Goal: Transaction & Acquisition: Purchase product/service

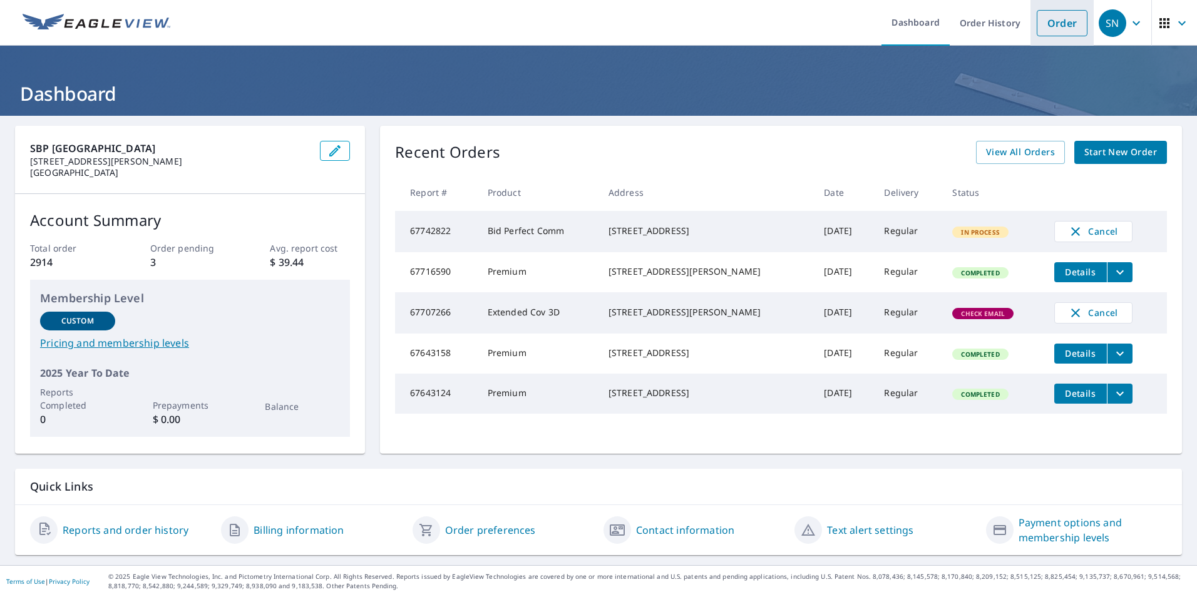
click at [1044, 23] on link "Order" at bounding box center [1062, 23] width 51 height 26
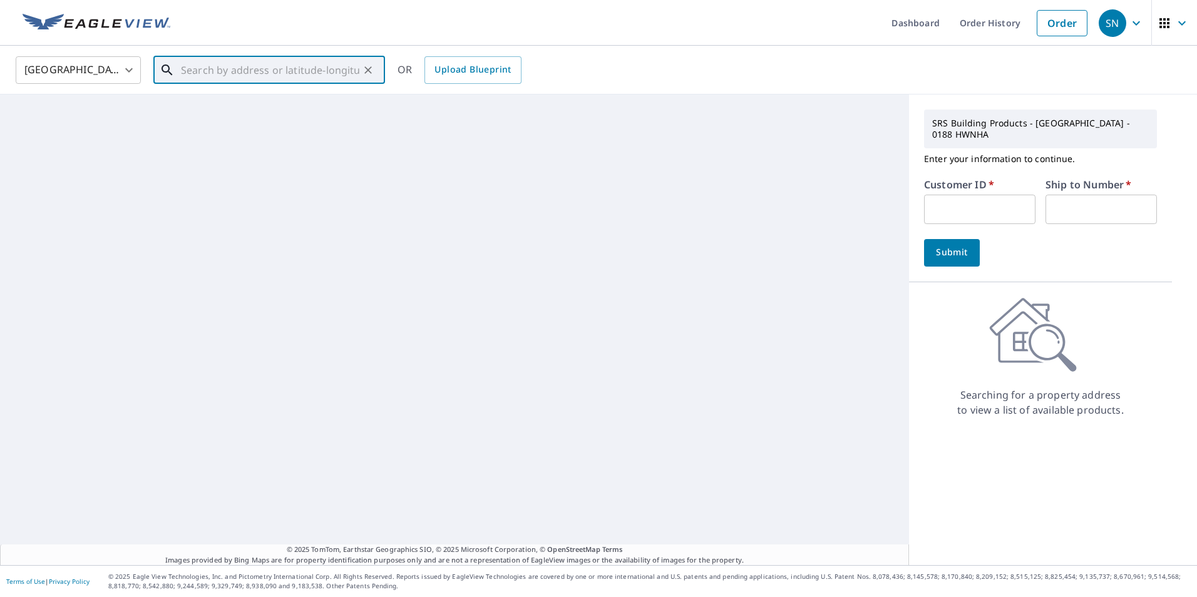
click at [300, 76] on input "text" at bounding box center [270, 70] width 178 height 35
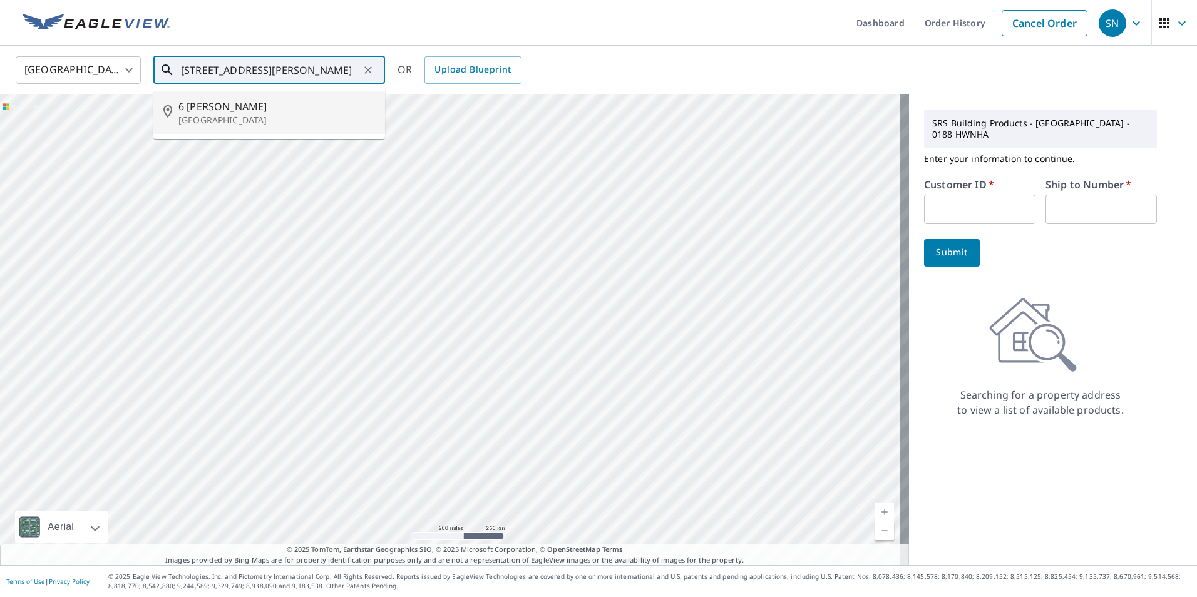
click at [259, 111] on span "6 [PERSON_NAME]" at bounding box center [276, 106] width 197 height 15
type input "[STREET_ADDRESS][PERSON_NAME]"
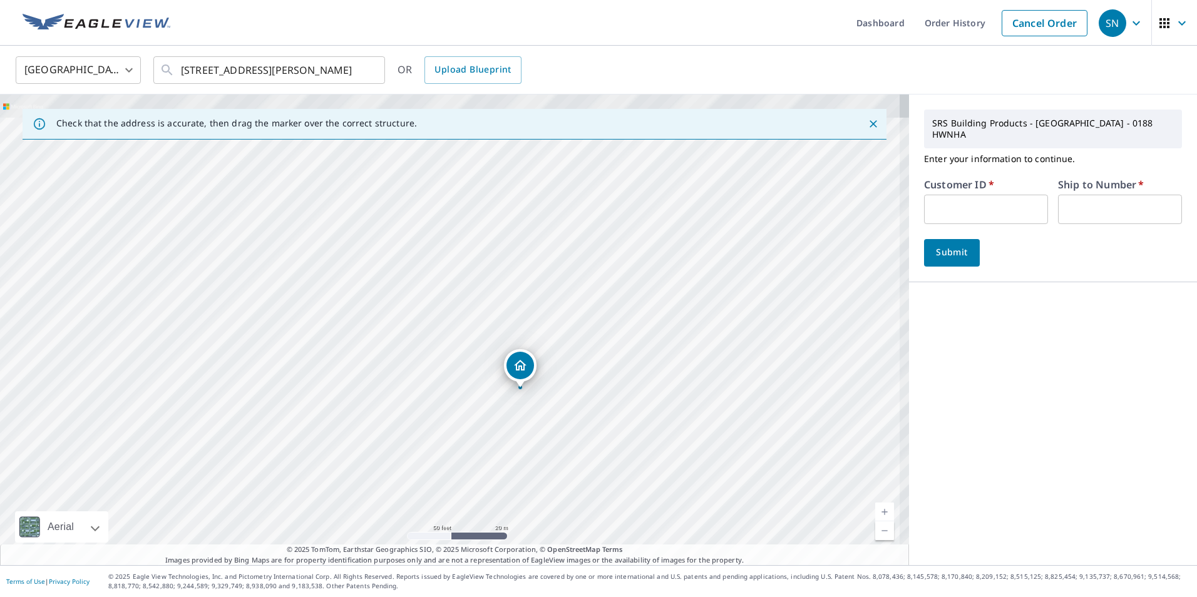
drag, startPoint x: 379, startPoint y: 241, endPoint x: 503, endPoint y: 456, distance: 247.6
click at [503, 456] on div "[STREET_ADDRESS][PERSON_NAME]" at bounding box center [454, 330] width 909 height 471
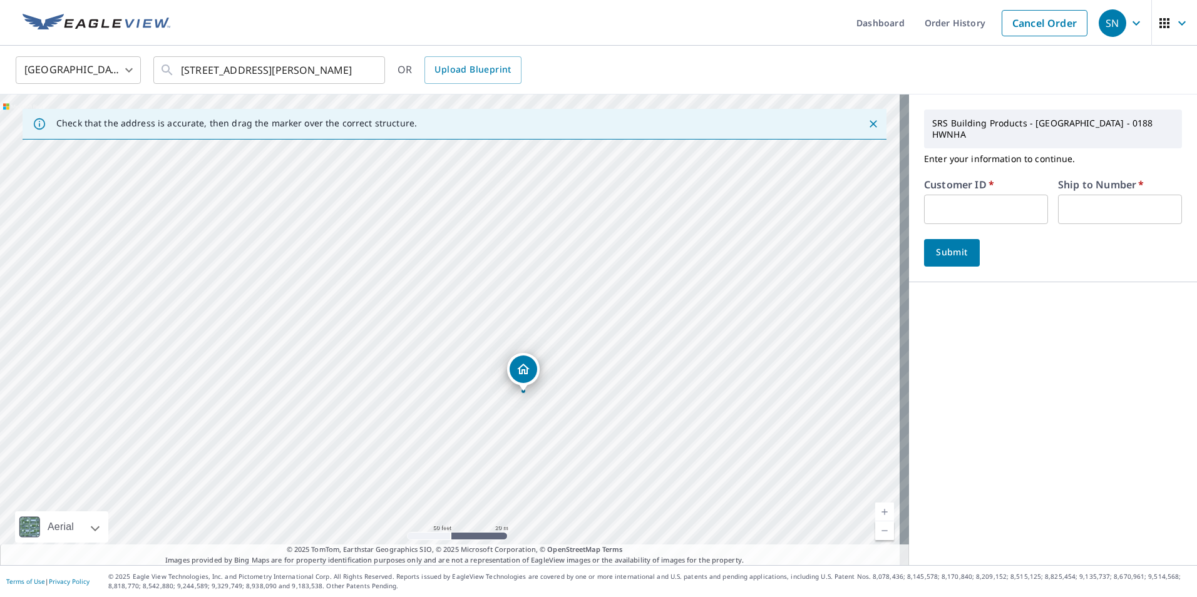
click at [925, 195] on input "text" at bounding box center [986, 209] width 124 height 29
type input "nan10147"
click at [1085, 200] on input "text" at bounding box center [1120, 209] width 124 height 29
type input "1"
click at [946, 251] on button "Submit" at bounding box center [952, 253] width 56 height 28
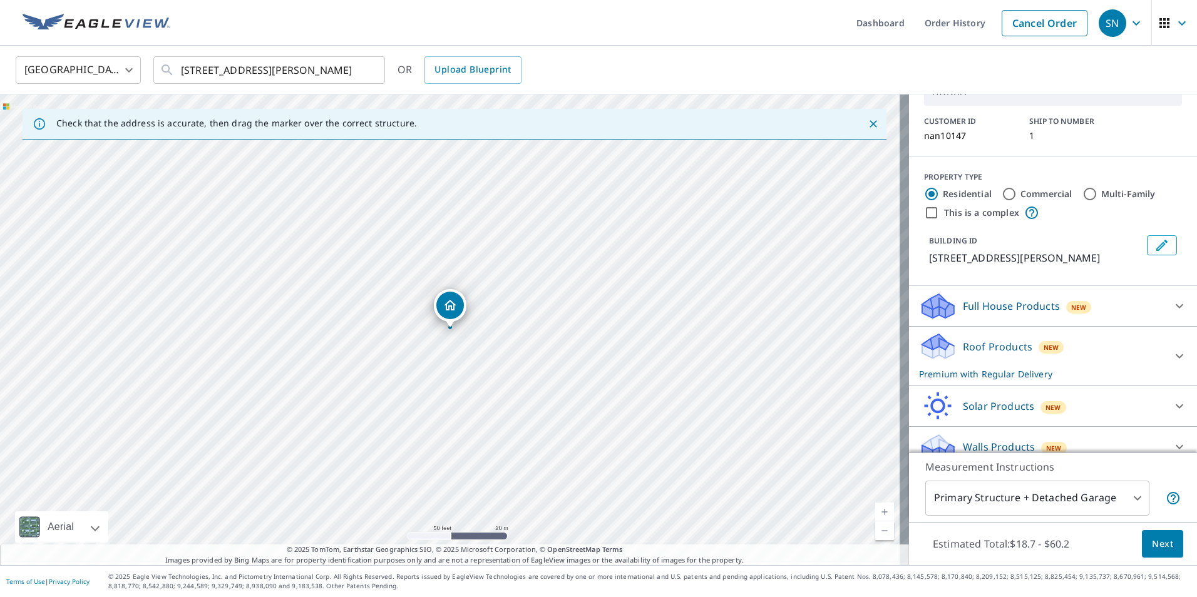
scroll to position [82, 0]
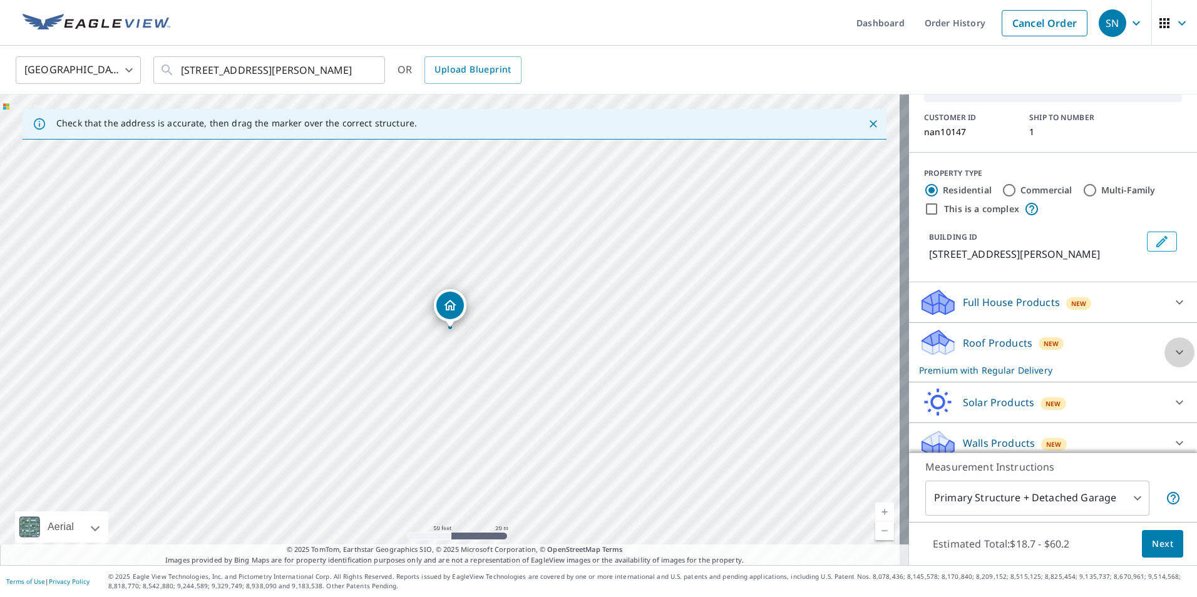
click at [1172, 345] on icon at bounding box center [1179, 352] width 15 height 15
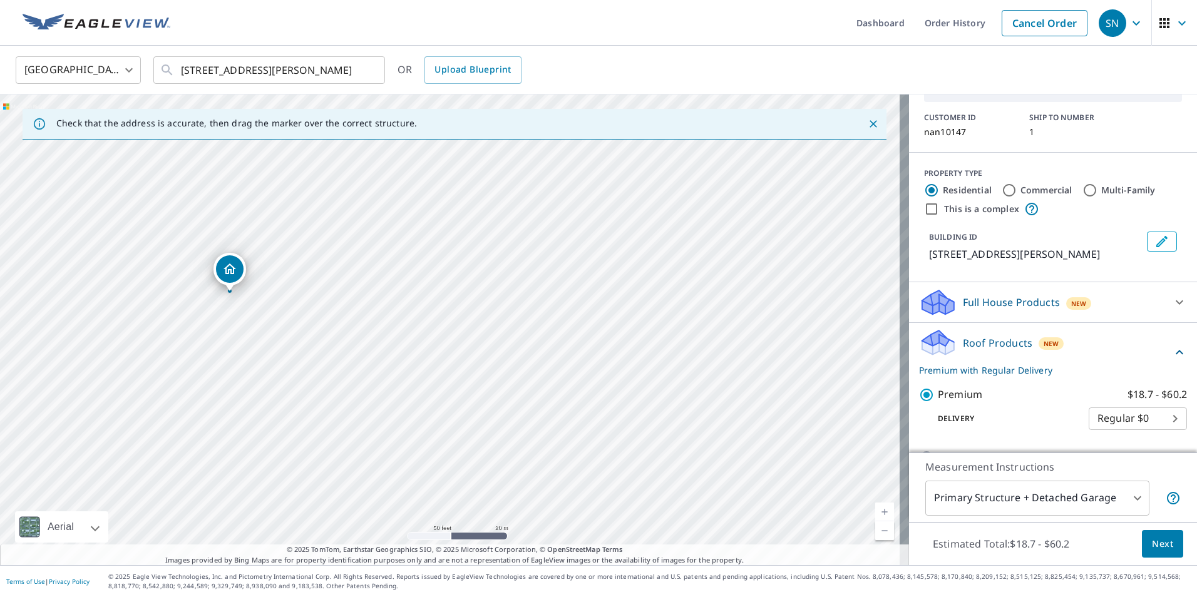
drag, startPoint x: 456, startPoint y: 306, endPoint x: 236, endPoint y: 270, distance: 223.3
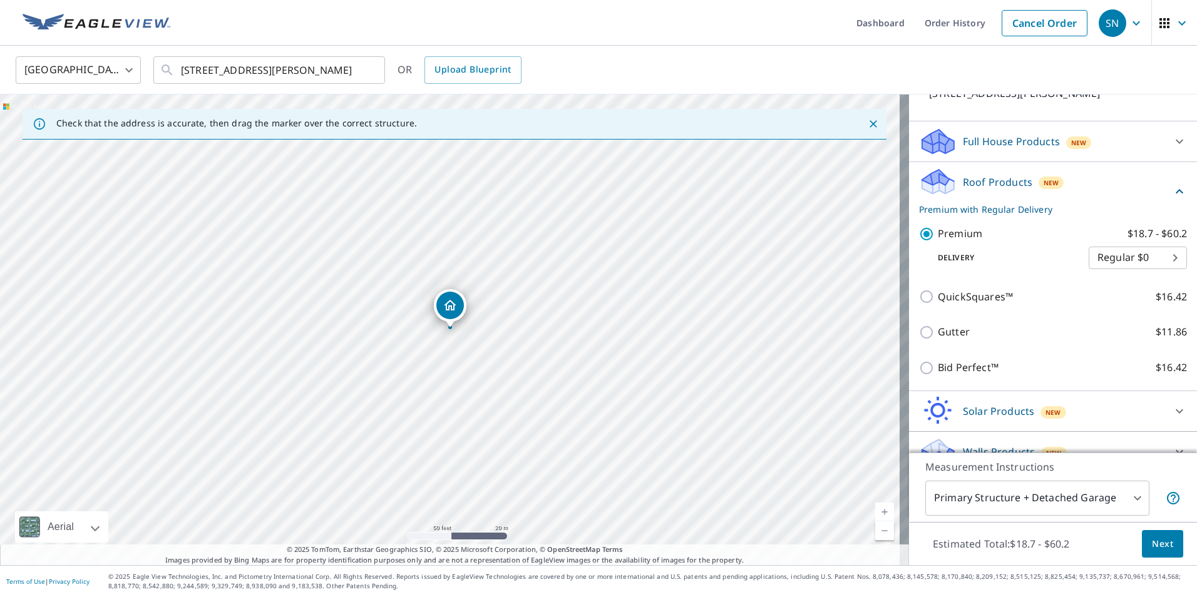
scroll to position [252, 0]
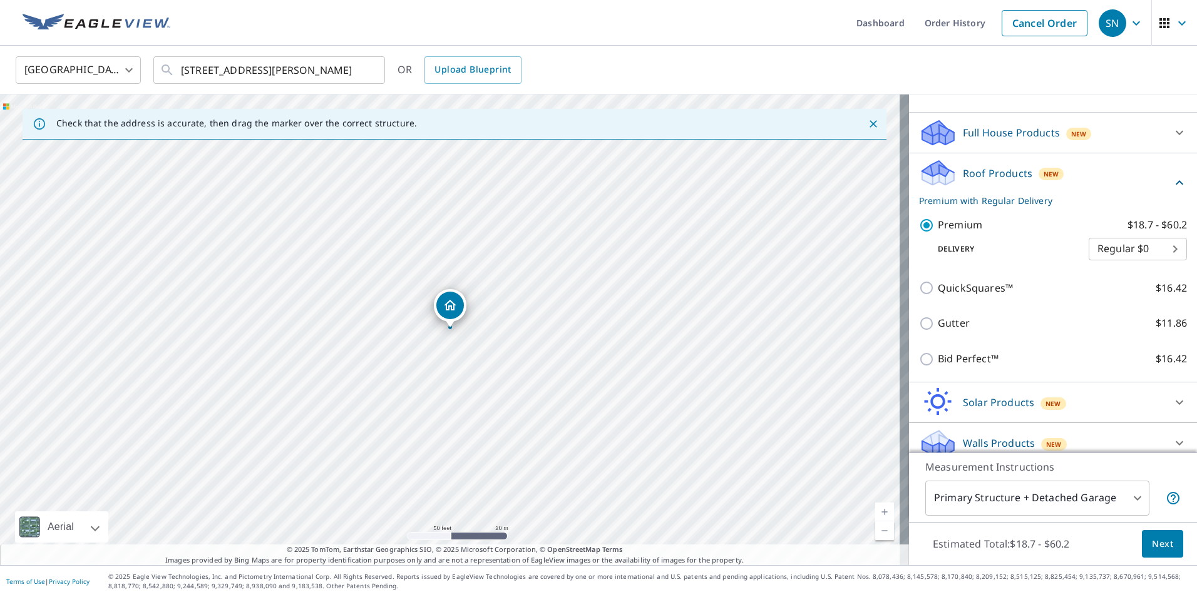
click at [1152, 543] on span "Next" at bounding box center [1162, 544] width 21 height 16
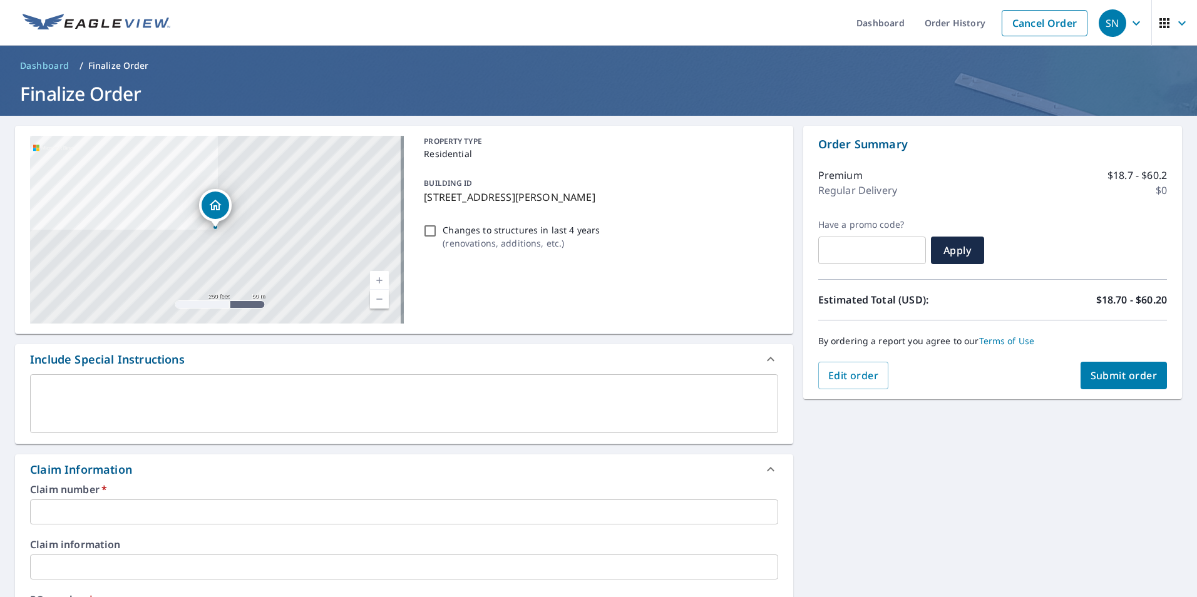
click at [199, 508] on input "text" at bounding box center [404, 512] width 748 height 25
drag, startPoint x: 585, startPoint y: 193, endPoint x: 423, endPoint y: 198, distance: 162.8
click at [424, 198] on p "[STREET_ADDRESS][PERSON_NAME]" at bounding box center [598, 197] width 349 height 15
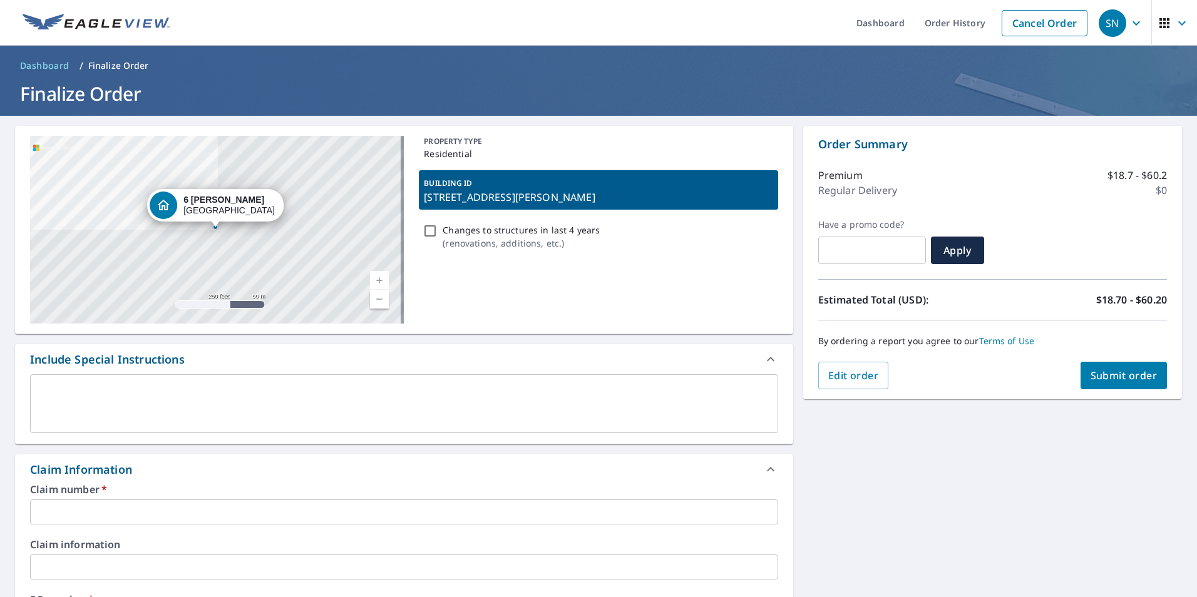
click at [648, 245] on div "Changes to structures in last 4 years ( renovations, additions, etc. )" at bounding box center [598, 237] width 359 height 34
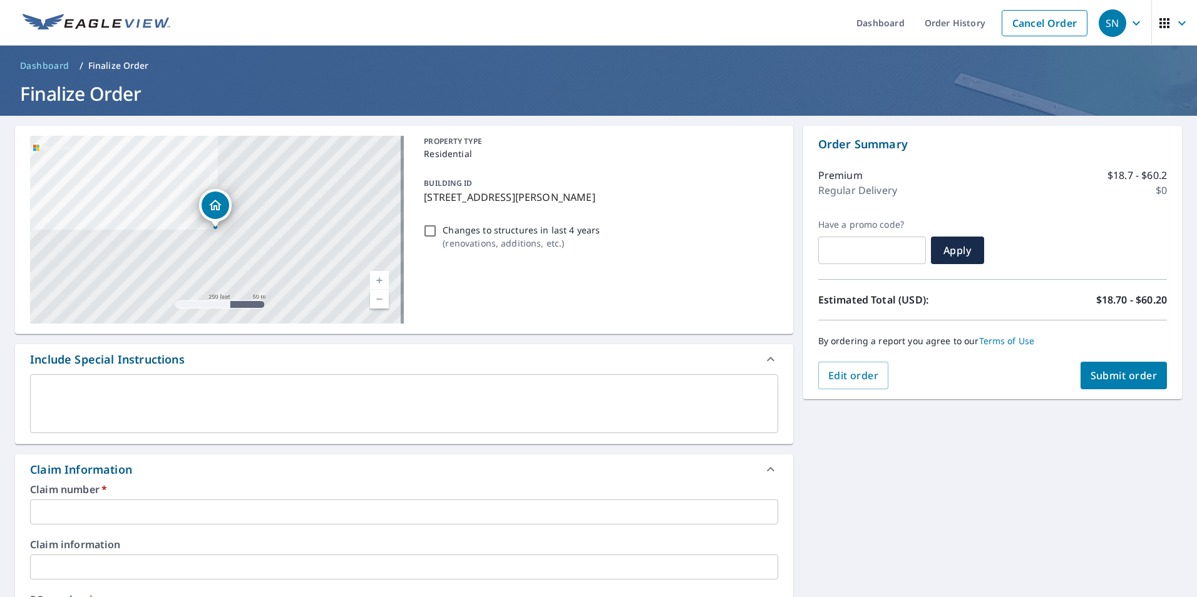
drag, startPoint x: 585, startPoint y: 196, endPoint x: 420, endPoint y: 207, distance: 165.6
click at [420, 207] on div "BUILDING ID [STREET_ADDRESS][PERSON_NAME]" at bounding box center [598, 189] width 359 height 39
checkbox input "true"
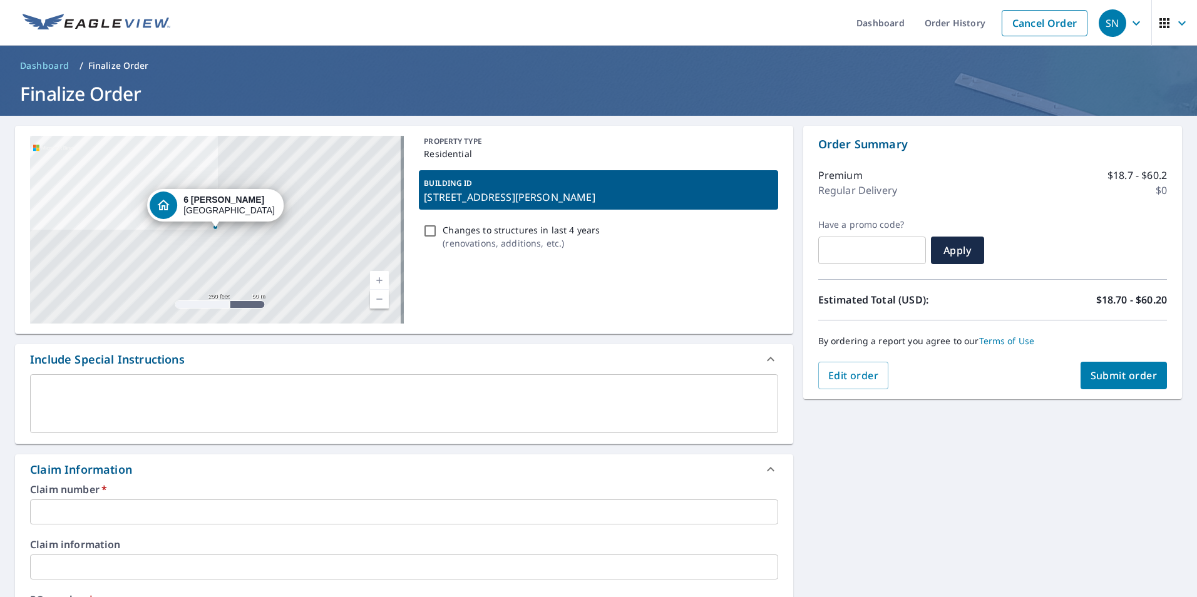
copy p "[STREET_ADDRESS][PERSON_NAME]"
click at [163, 508] on input "text" at bounding box center [404, 512] width 748 height 25
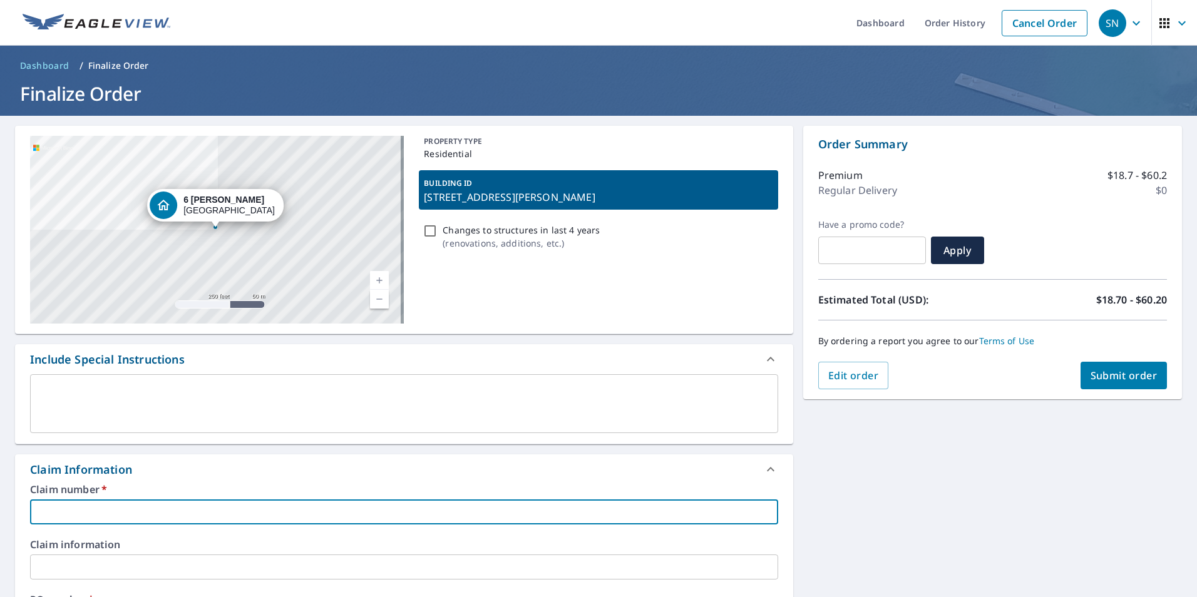
paste input "[STREET_ADDRESS][PERSON_NAME]"
type input "[STREET_ADDRESS][PERSON_NAME]"
checkbox input "true"
click at [165, 512] on input "[STREET_ADDRESS][PERSON_NAME]" at bounding box center [404, 512] width 748 height 25
type input "[STREET_ADDRESS][PERSON_NAME]"
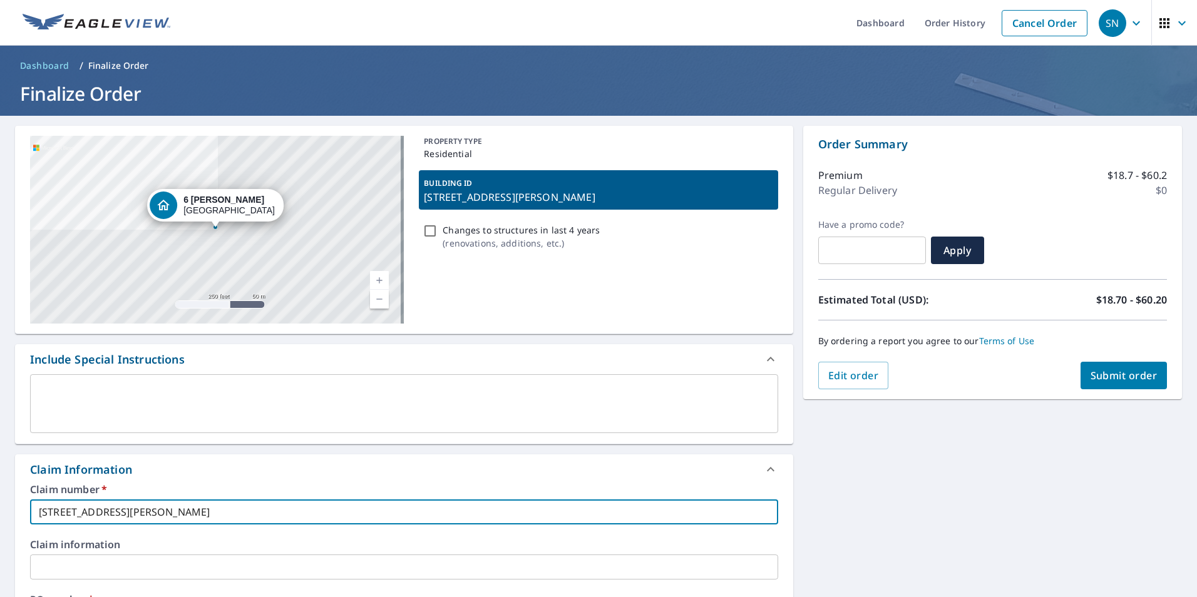
checkbox input "true"
type input "[STREET_ADDRESS][PERSON_NAME]"
checkbox input "true"
type input "[STREET_ADDRESS][PERSON_NAME]"
checkbox input "true"
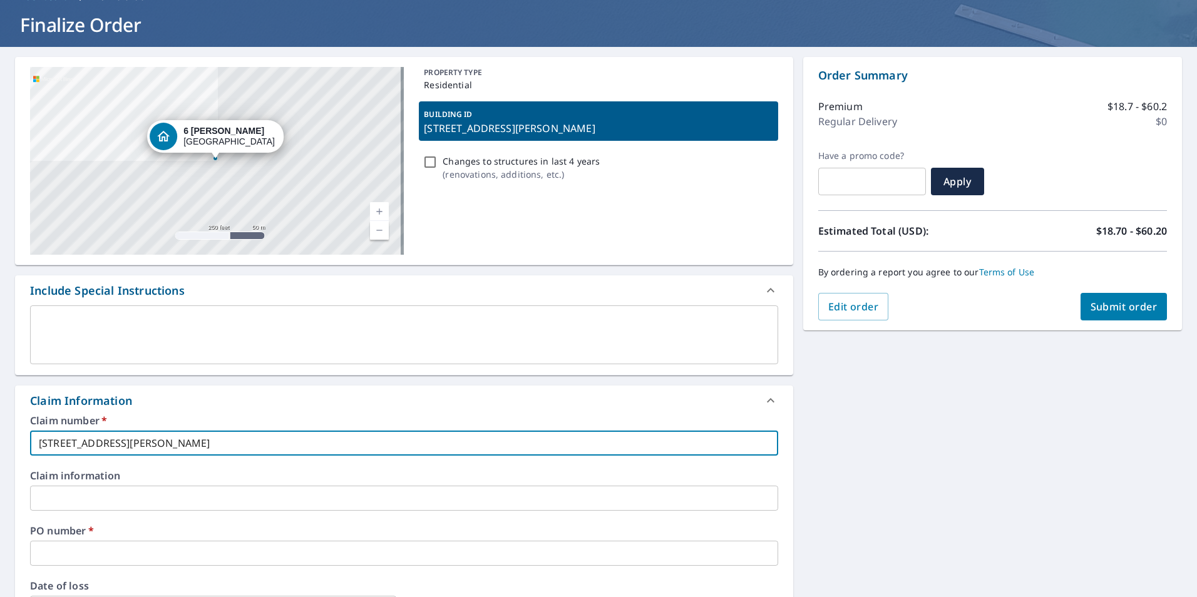
scroll to position [250, 0]
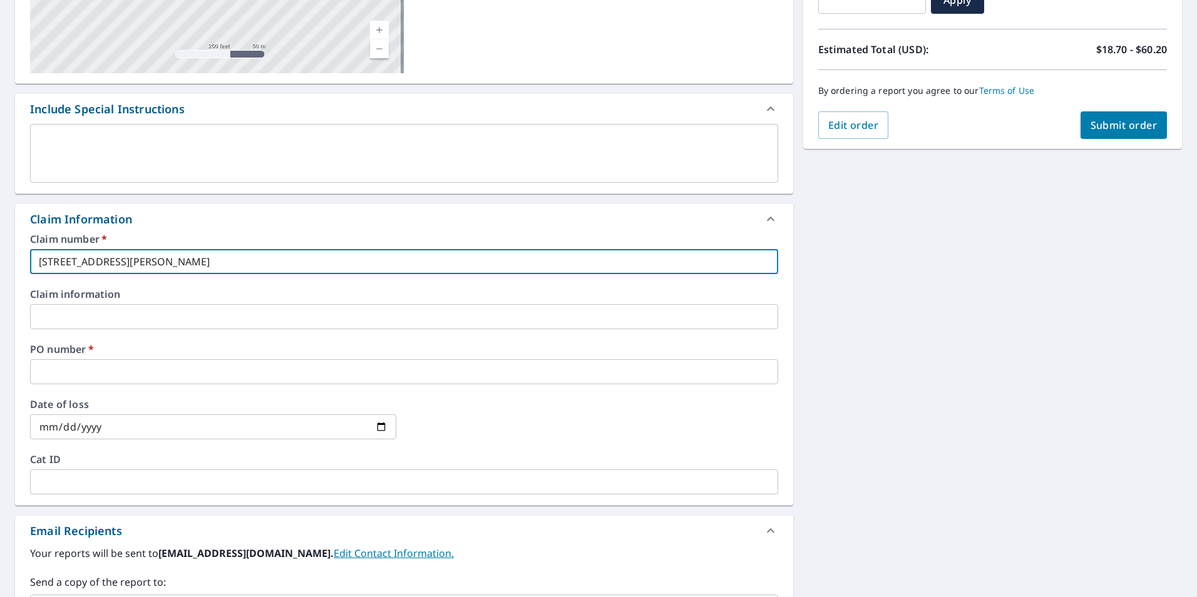
click at [216, 265] on input "[STREET_ADDRESS][PERSON_NAME]" at bounding box center [404, 261] width 748 height 25
drag, startPoint x: 224, startPoint y: 261, endPoint x: 44, endPoint y: 257, distance: 179.7
click at [44, 257] on input "[STREET_ADDRESS][PERSON_NAME]" at bounding box center [404, 261] width 748 height 25
click at [206, 268] on input "[STREET_ADDRESS][PERSON_NAME]" at bounding box center [404, 261] width 748 height 25
drag, startPoint x: 202, startPoint y: 261, endPoint x: 26, endPoint y: 264, distance: 176.5
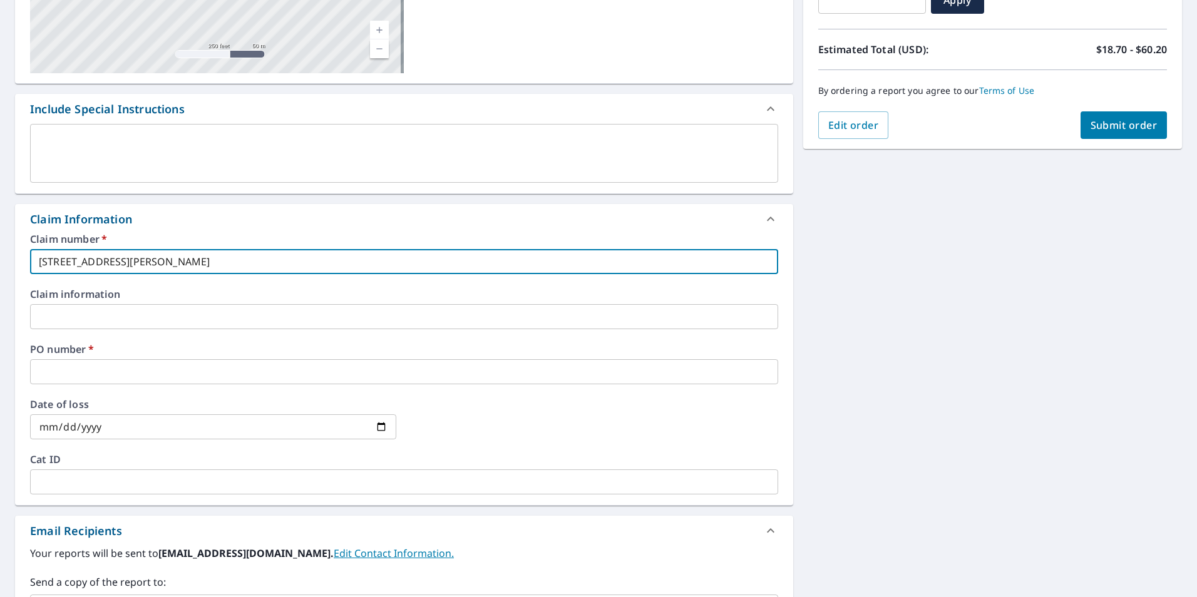
click at [26, 264] on div "Claim number   * [STREET_ADDRESS][PERSON_NAME] ​ Claim information ​ PO number …" at bounding box center [404, 369] width 778 height 271
type input "[STREET_ADDRESS][PERSON_NAME]"
click at [90, 380] on input "text" at bounding box center [404, 371] width 748 height 25
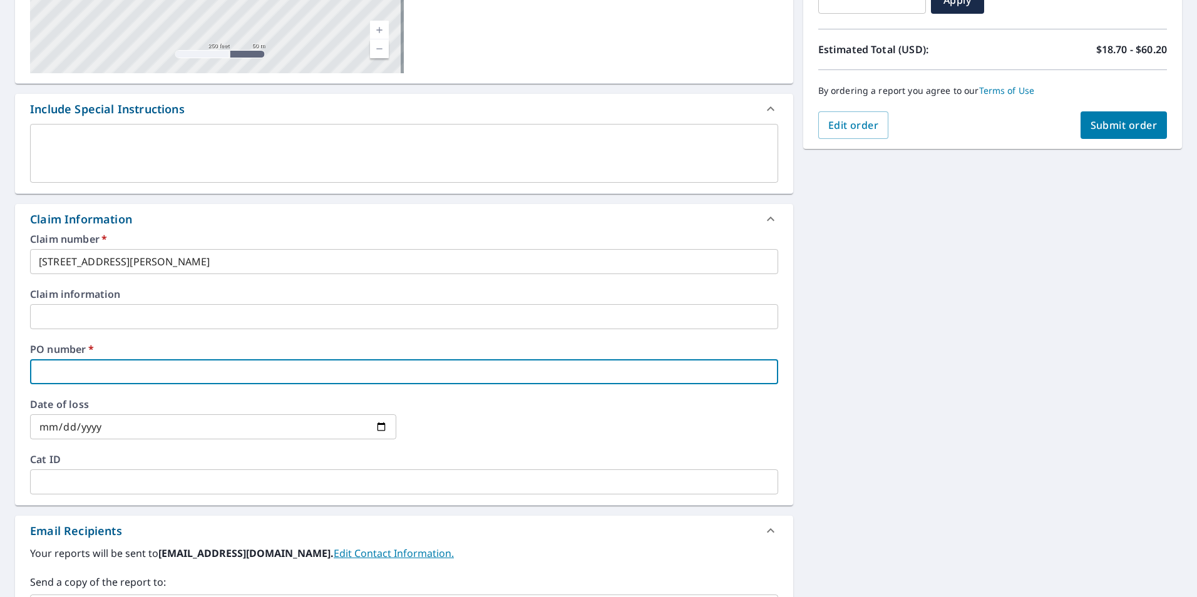
paste input "[STREET_ADDRESS][PERSON_NAME]"
type input "[STREET_ADDRESS][PERSON_NAME]"
checkbox input "true"
type input "[STREET_ADDRESS][PERSON_NAME]"
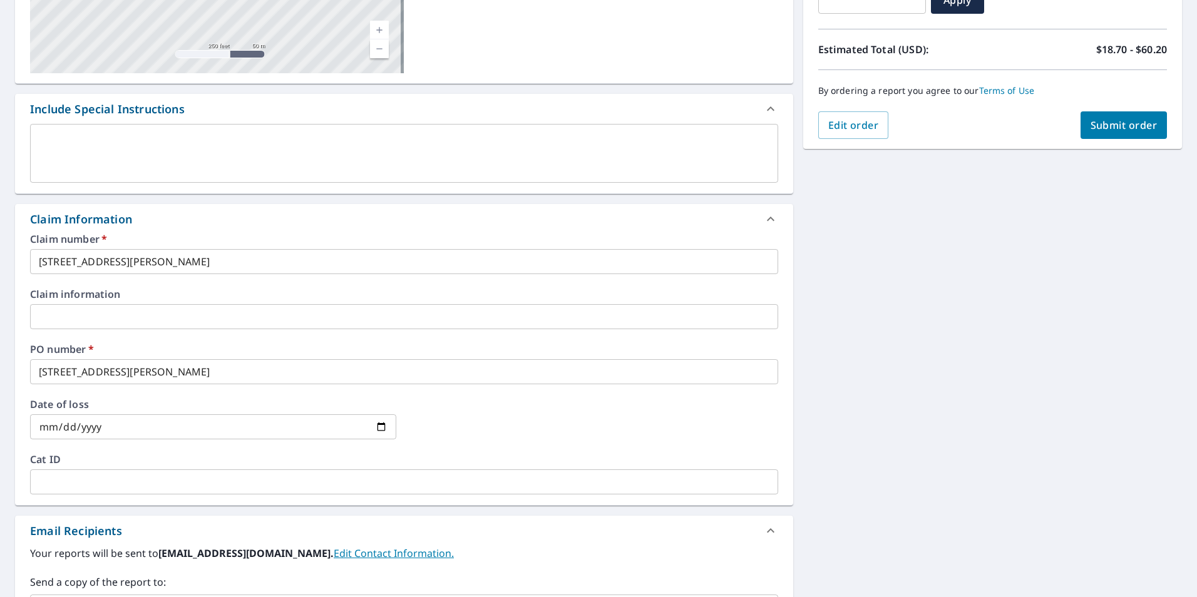
click at [473, 443] on div at bounding box center [594, 426] width 366 height 55
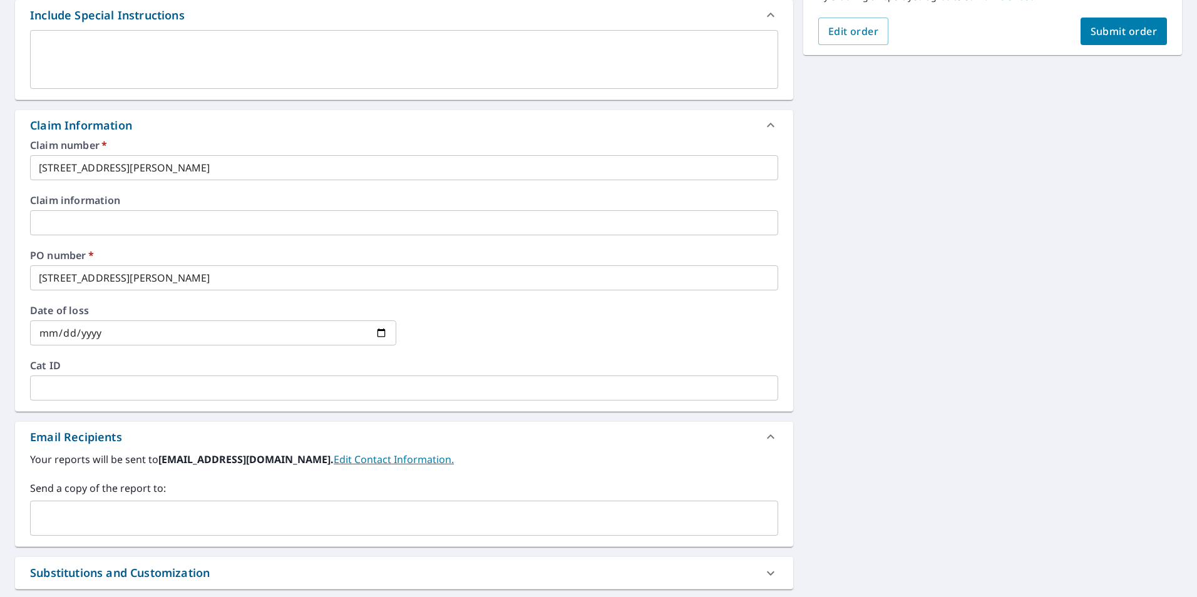
scroll to position [469, 0]
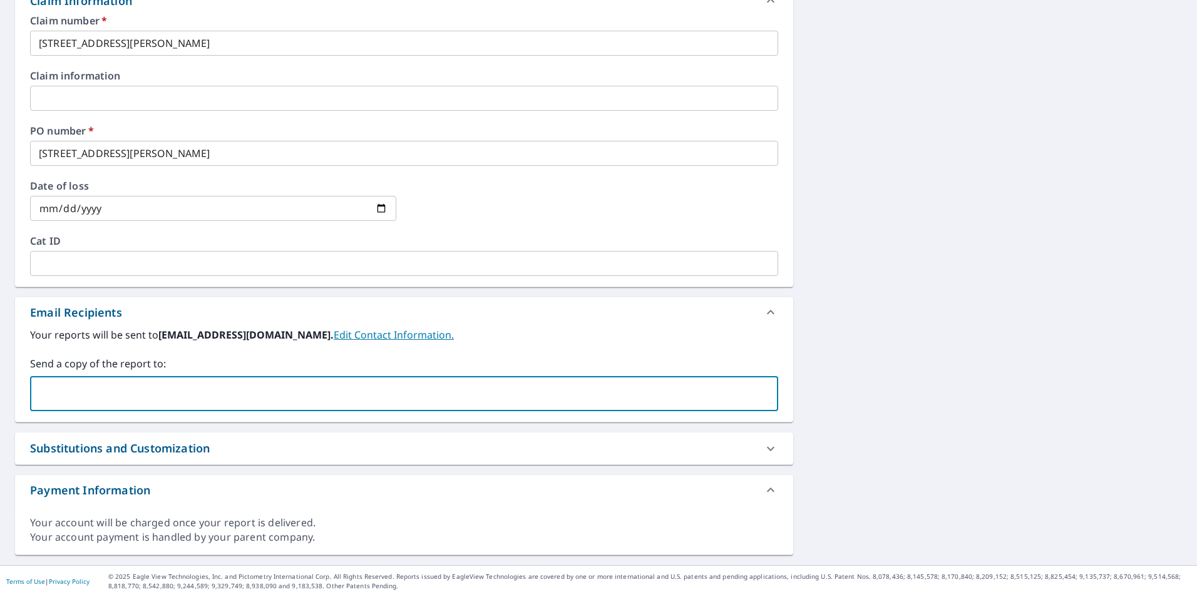
click at [387, 394] on input "text" at bounding box center [395, 394] width 718 height 24
type input "[PERSON_NAME][EMAIL_ADDRESS][PERSON_NAME][DOMAIN_NAME]"
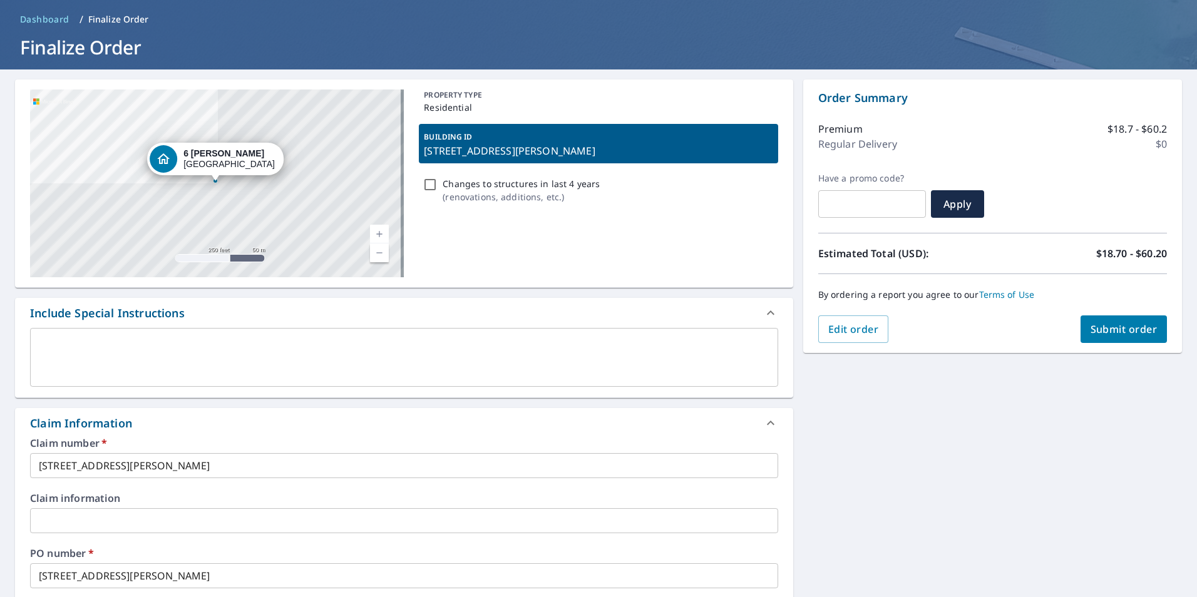
scroll to position [0, 0]
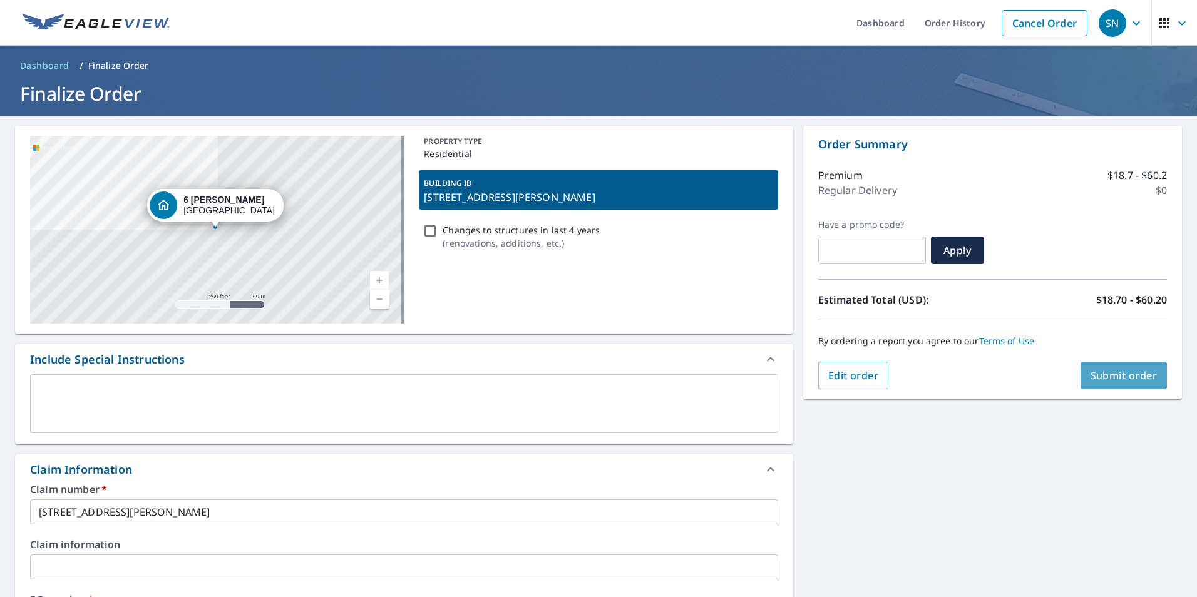
click at [1123, 373] on span "Submit order" at bounding box center [1123, 376] width 67 height 14
checkbox input "true"
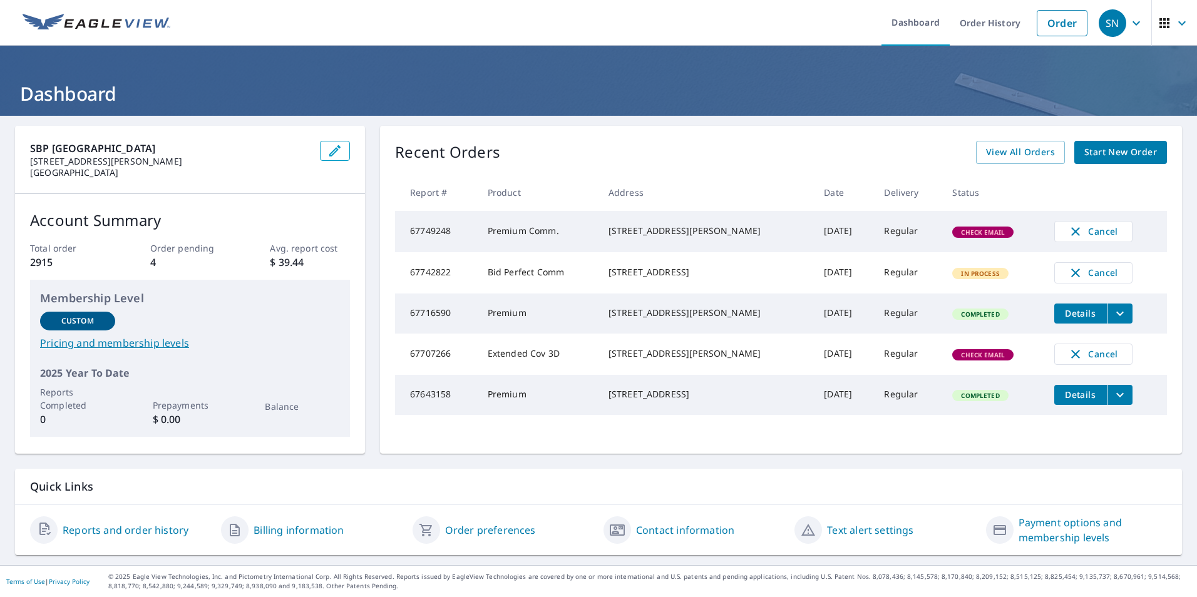
click at [608, 238] on td "6 Carter Ln Plantsville, CT 06479" at bounding box center [705, 231] width 215 height 41
click at [473, 232] on td "67749248" at bounding box center [436, 231] width 83 height 41
click at [883, 236] on td "Regular" at bounding box center [908, 231] width 68 height 41
click at [531, 232] on td "Premium Comm." at bounding box center [538, 231] width 121 height 41
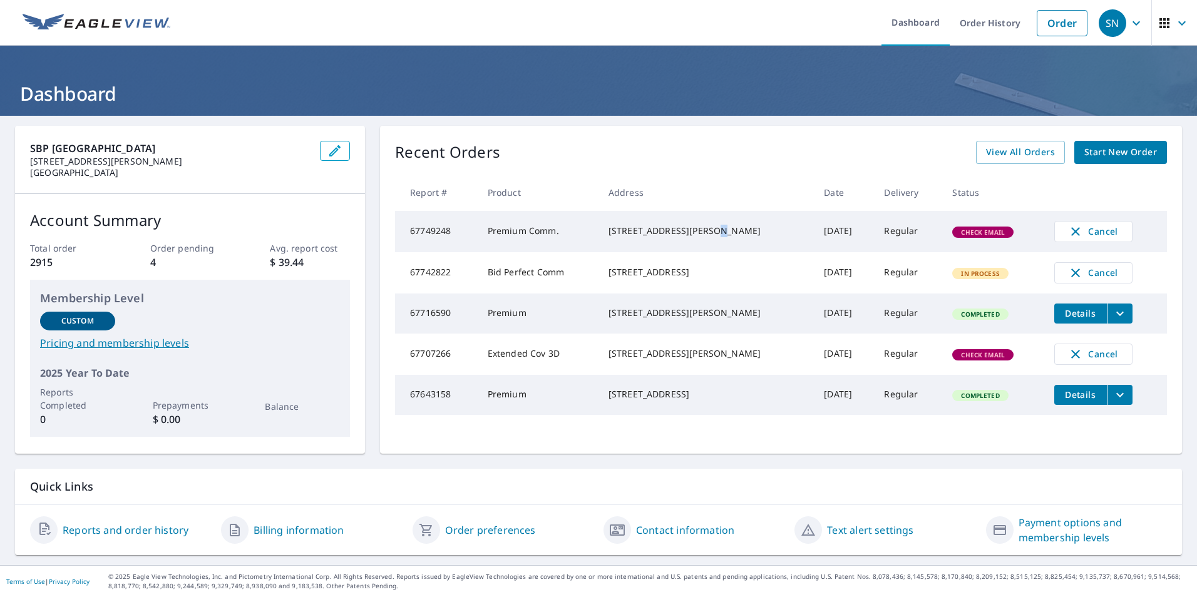
click at [655, 233] on div "6 Carter Ln Plantsville, CT 06479" at bounding box center [705, 231] width 195 height 13
click at [942, 225] on td "Check Email" at bounding box center [992, 231] width 101 height 41
click at [953, 233] on span "Check Email" at bounding box center [982, 232] width 59 height 9
click at [1033, 146] on span "View All Orders" at bounding box center [1020, 153] width 69 height 16
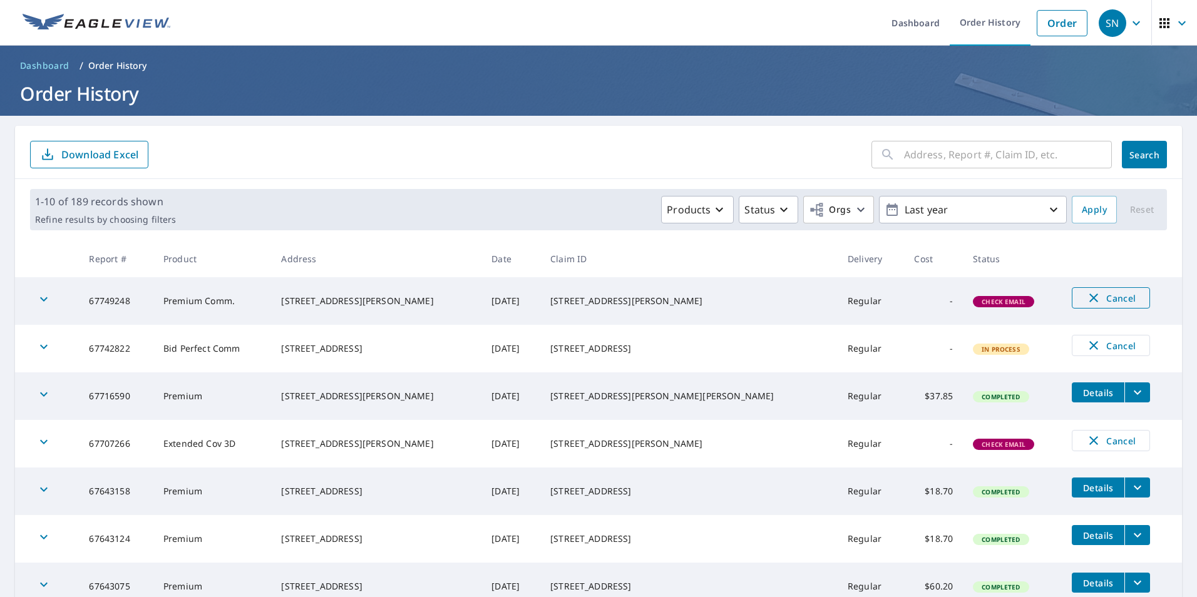
click at [1089, 302] on span "Cancel" at bounding box center [1111, 297] width 52 height 15
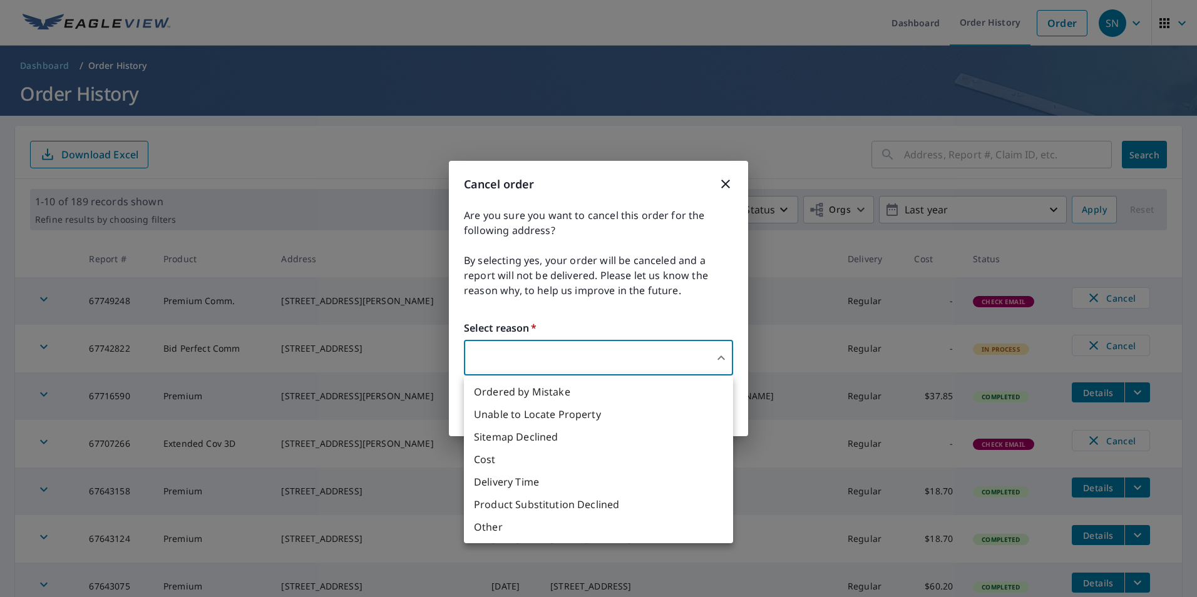
click at [720, 360] on body "SN SN Dashboard Order History Order SN Dashboard / Order History Order History …" at bounding box center [598, 298] width 1197 height 597
click at [510, 523] on li "Other" at bounding box center [598, 527] width 269 height 23
type input "36"
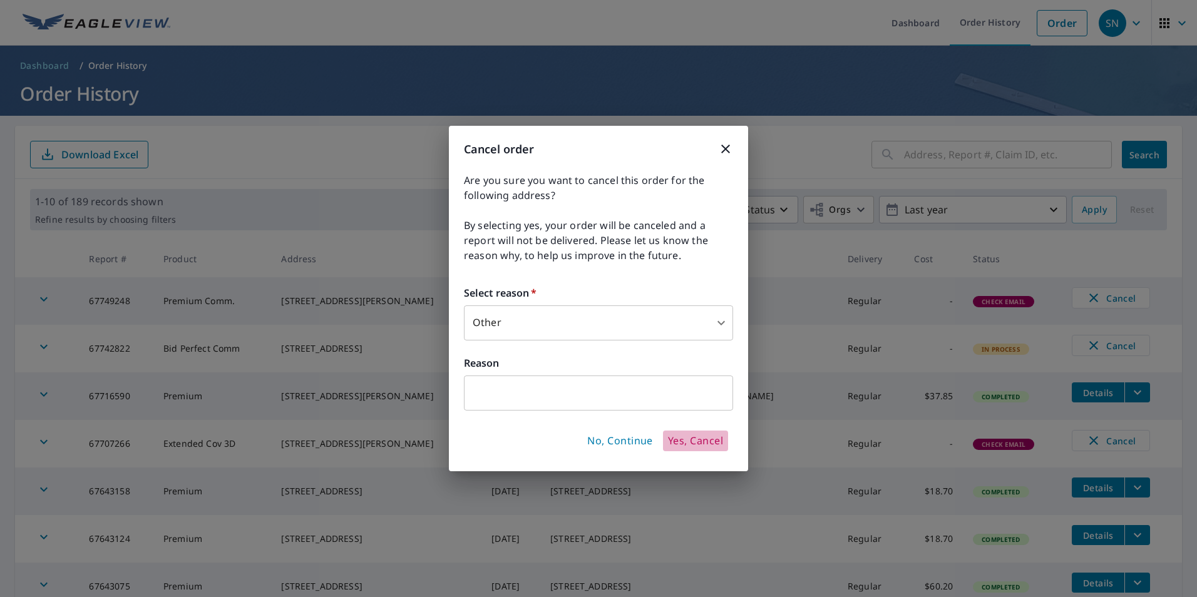
click at [689, 444] on span "Yes, Cancel" at bounding box center [695, 441] width 55 height 14
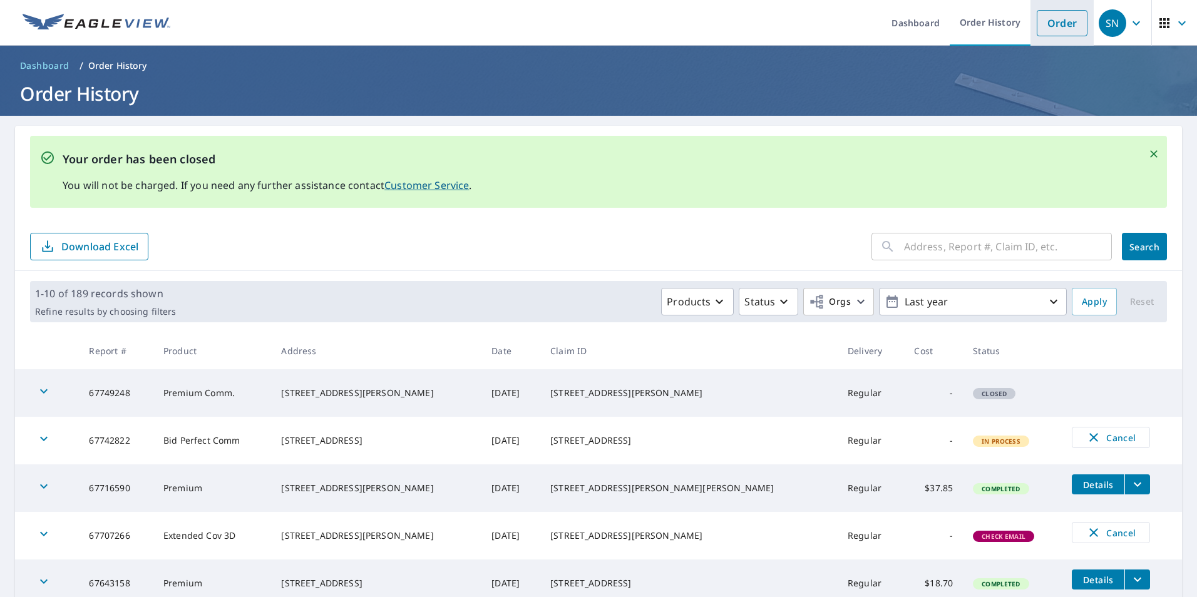
click at [1050, 24] on link "Order" at bounding box center [1062, 23] width 51 height 26
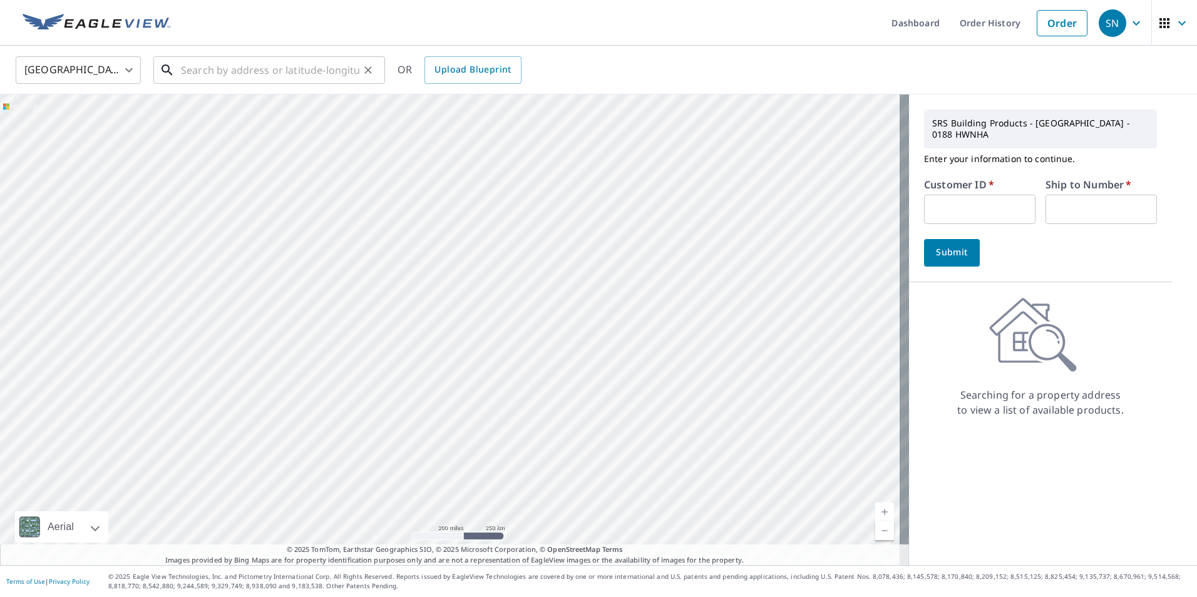
click at [326, 80] on input "text" at bounding box center [270, 70] width 178 height 35
click at [260, 79] on input "text" at bounding box center [270, 70] width 178 height 35
type input "6"
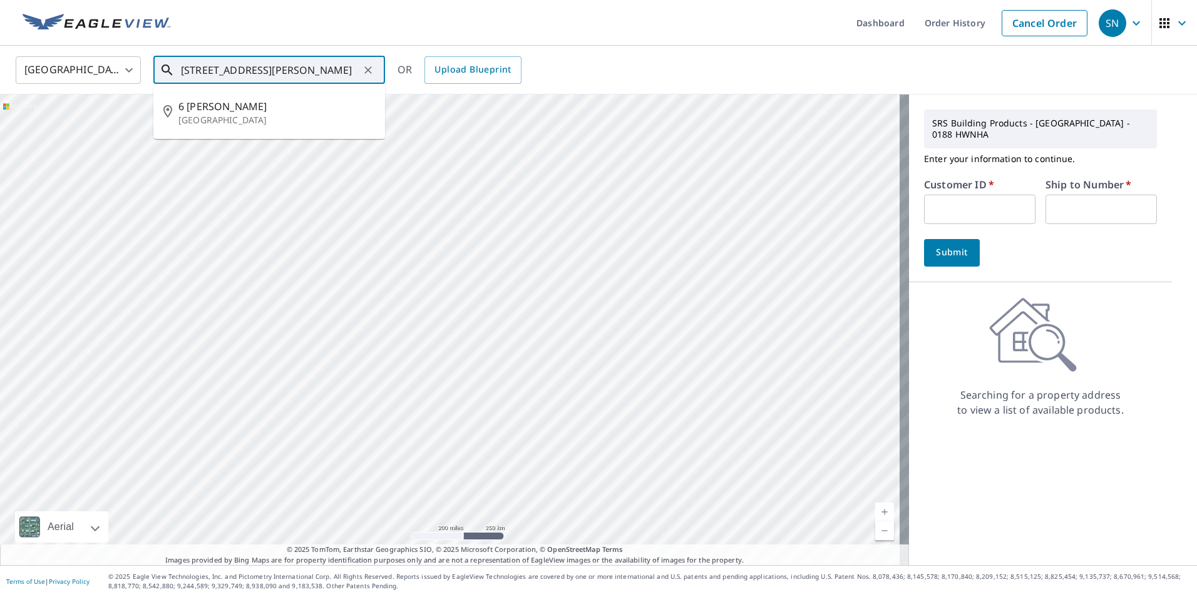
type input "6 CARTER LANE, PLANTSVILLE"
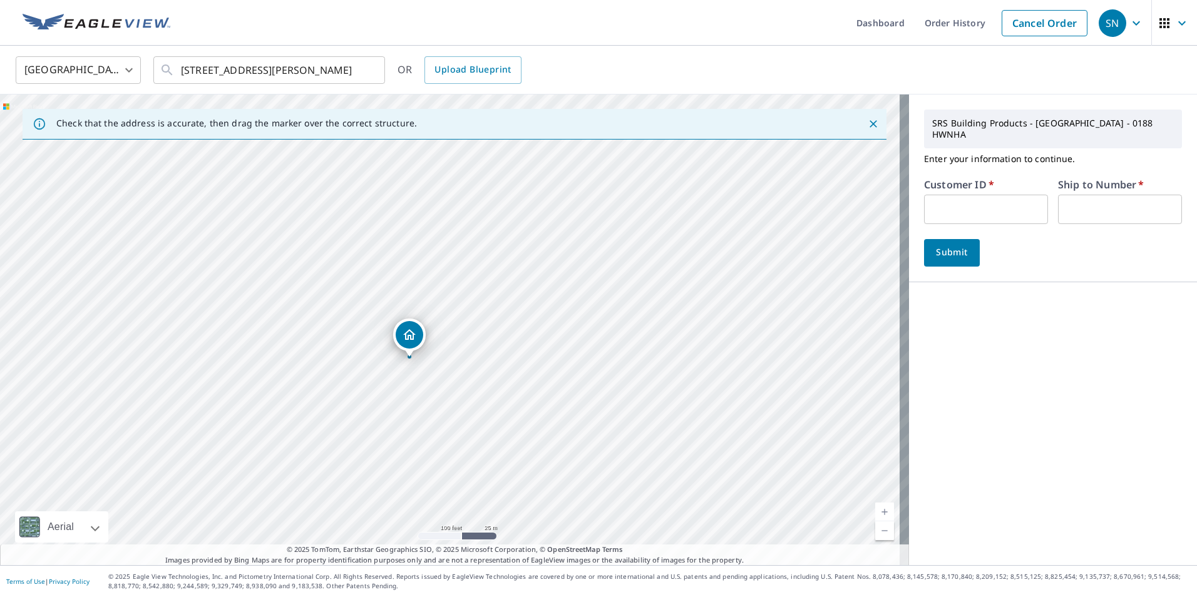
click at [993, 195] on input "text" at bounding box center [986, 209] width 124 height 29
type input "nan10147"
type input "1"
click at [951, 245] on span "Submit" at bounding box center [952, 253] width 36 height 16
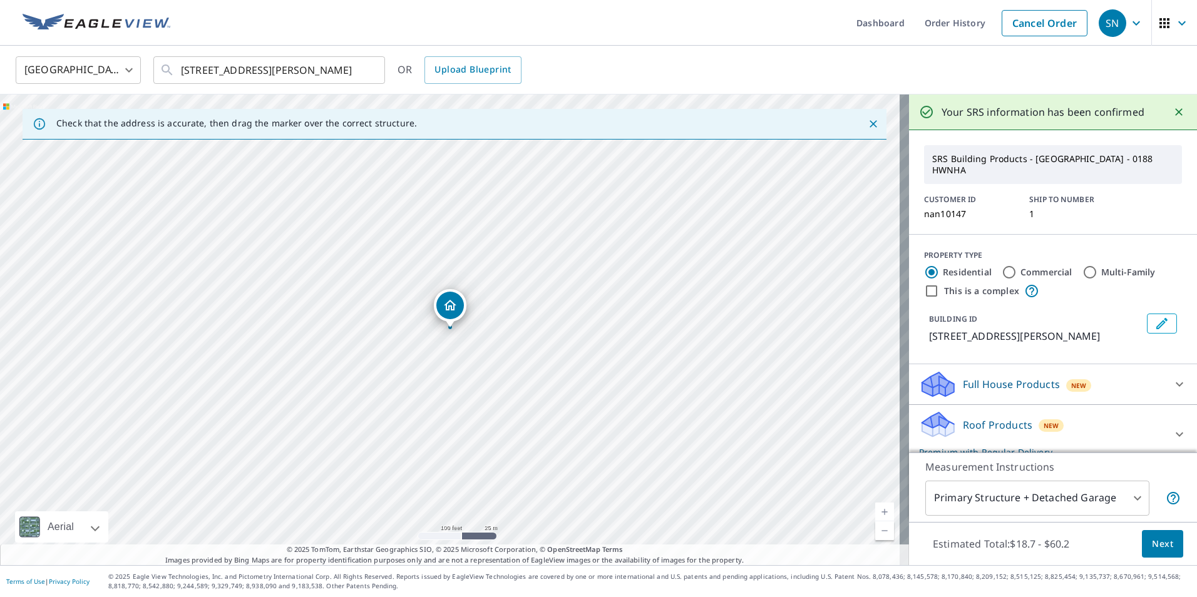
click at [1002, 265] on input "Commercial" at bounding box center [1009, 272] width 15 height 15
radio input "true"
type input "4"
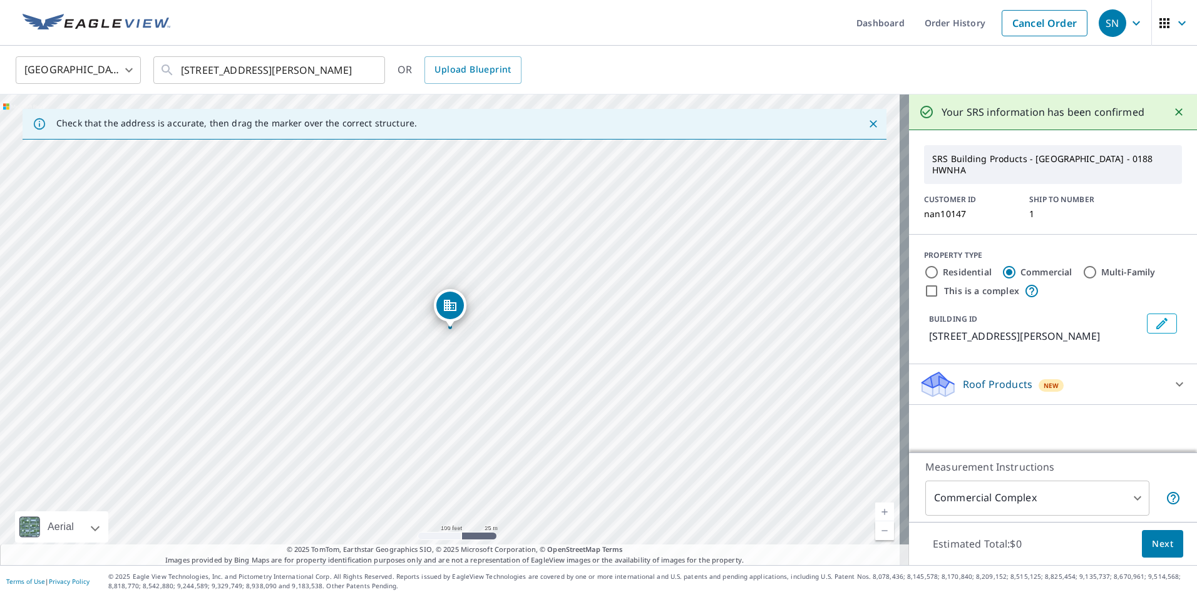
click at [924, 284] on input "This is a complex" at bounding box center [931, 291] width 15 height 15
checkbox input "true"
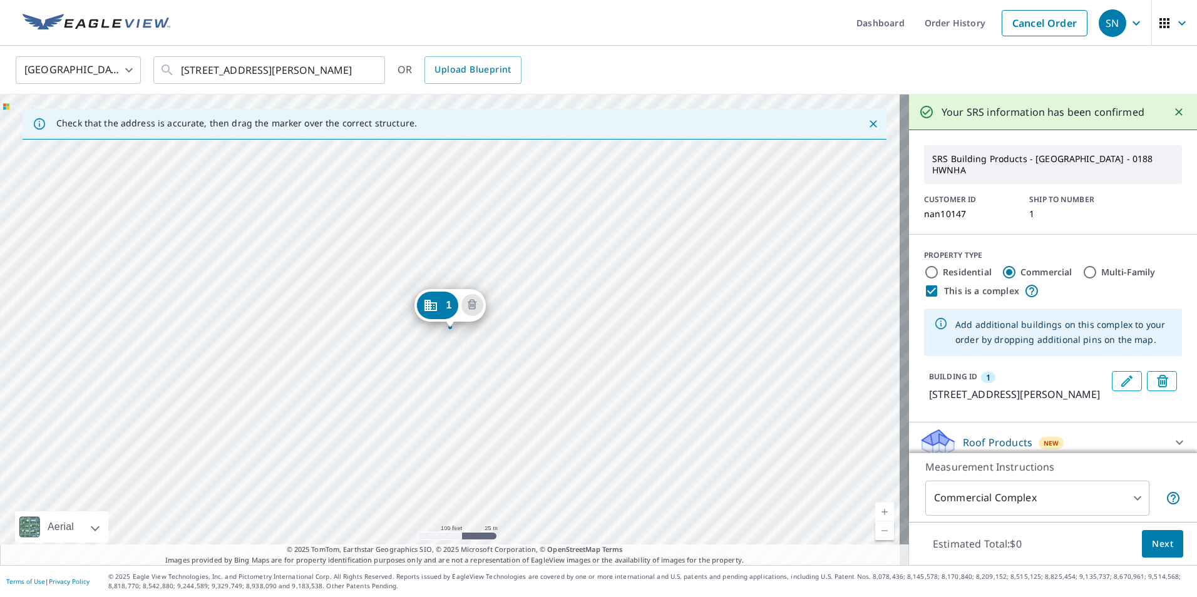
click at [1172, 435] on icon at bounding box center [1179, 442] width 15 height 15
click at [1168, 434] on div "Roof Products New Premium $63.85 Gutter $20.07 Bid Perfect™ $49" at bounding box center [1053, 496] width 288 height 146
click at [1172, 434] on icon at bounding box center [1179, 441] width 15 height 15
click at [1174, 435] on icon at bounding box center [1179, 442] width 15 height 15
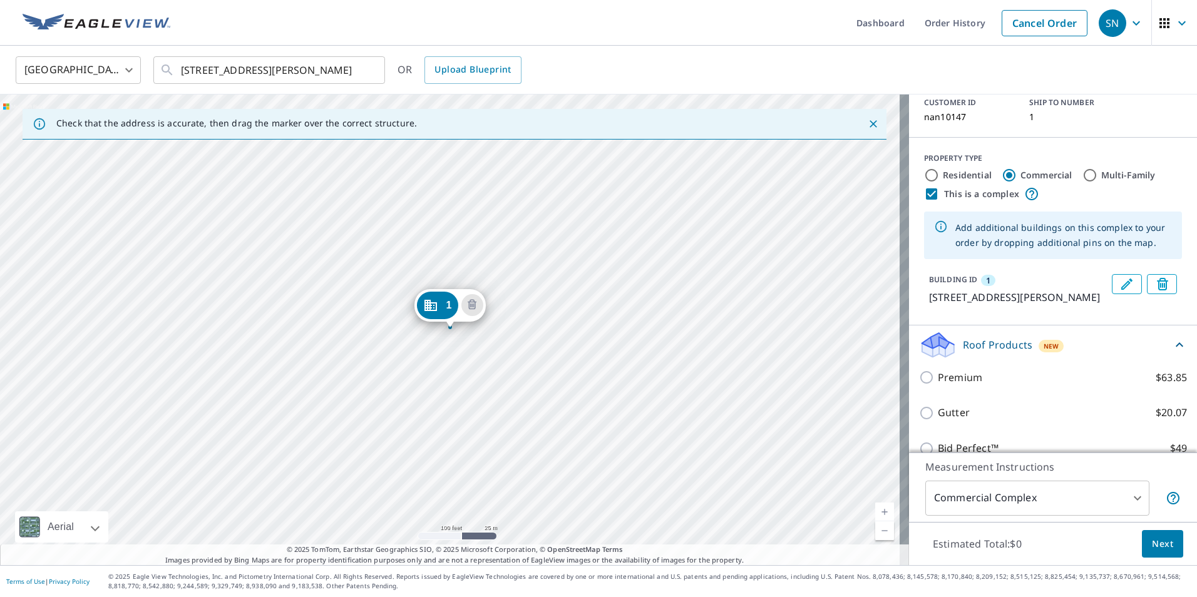
scroll to position [105, 0]
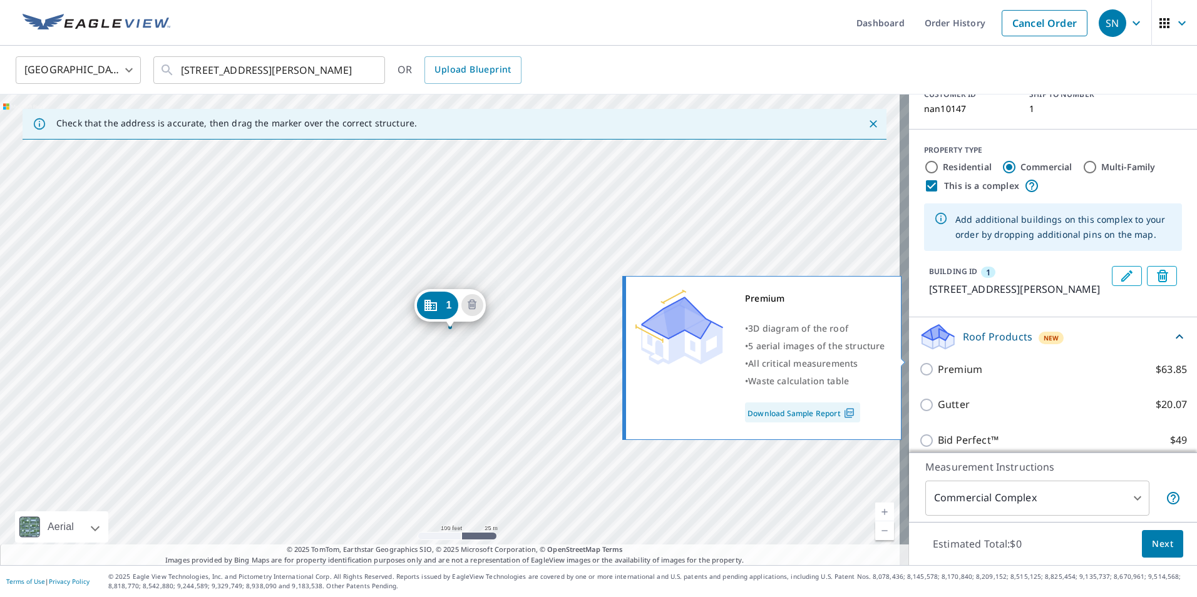
click at [919, 362] on input "Premium $63.85" at bounding box center [928, 369] width 19 height 15
checkbox input "true"
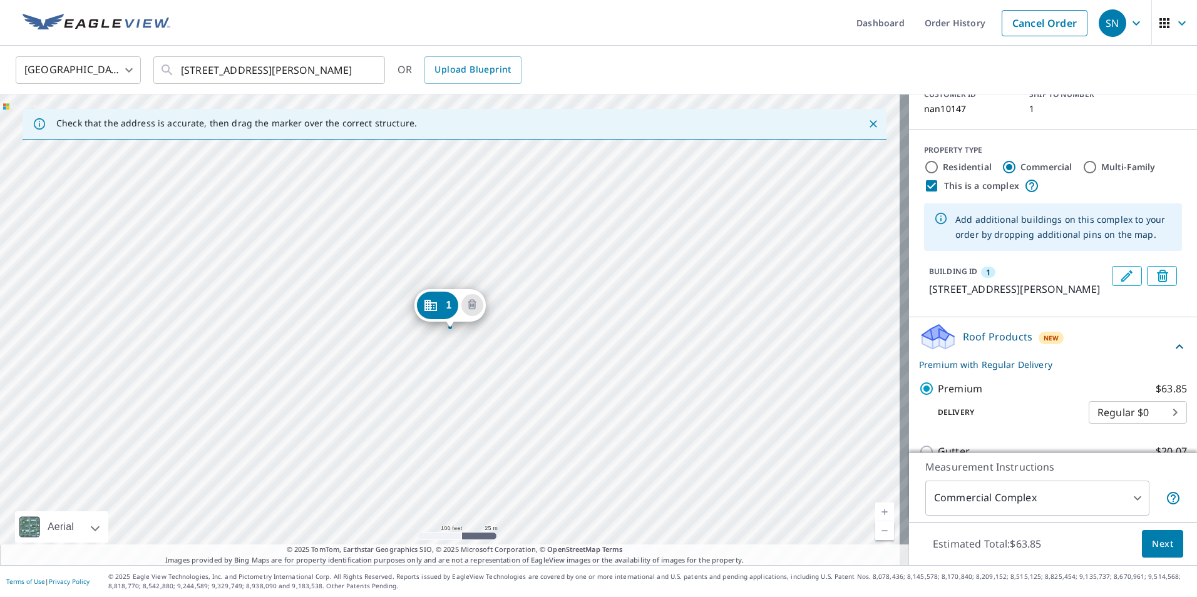
click at [416, 290] on div "1 6 Carter Ln Plantsville, CT 06479" at bounding box center [449, 308] width 71 height 39
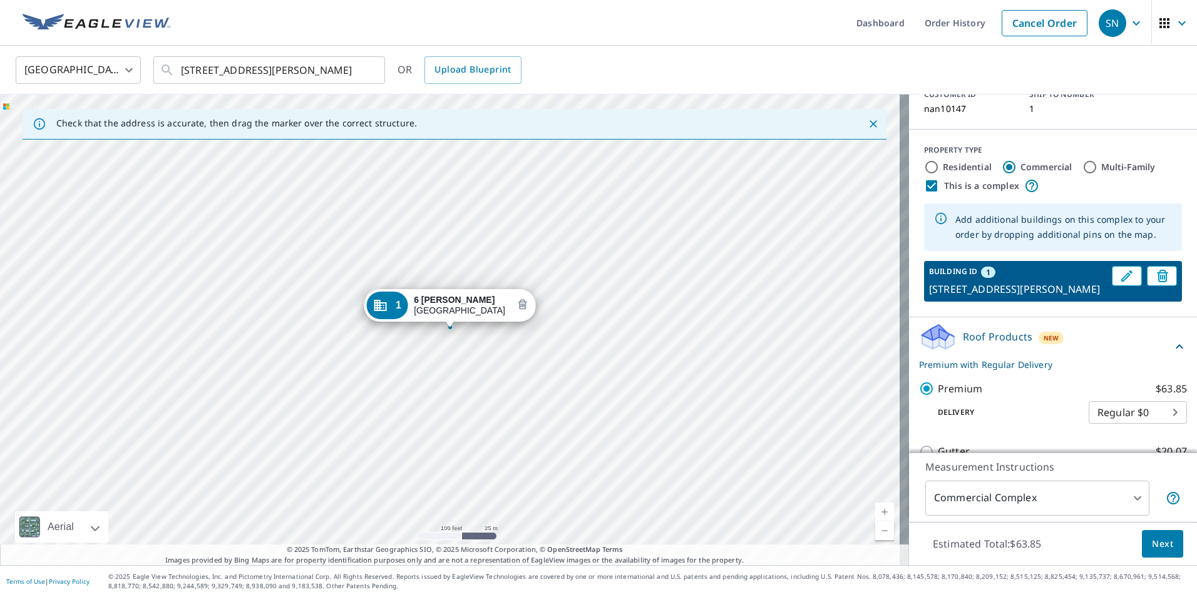
click at [516, 305] on icon "Delete building 1" at bounding box center [522, 305] width 15 height 15
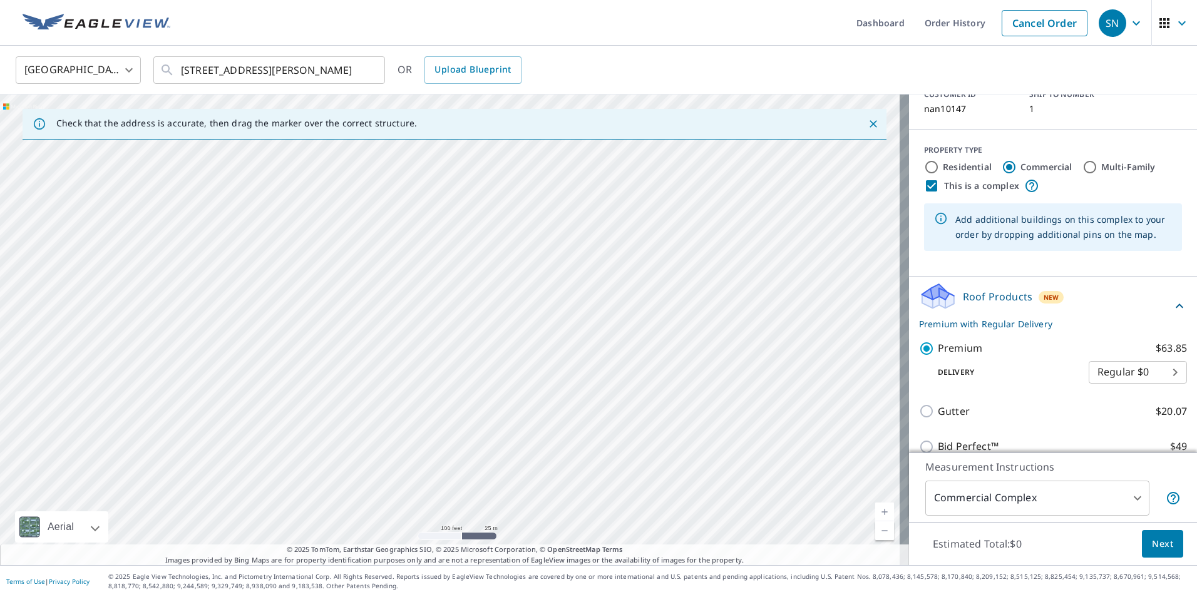
click at [414, 292] on div at bounding box center [454, 330] width 909 height 471
type input "[STREET_ADDRESS][PERSON_NAME]"
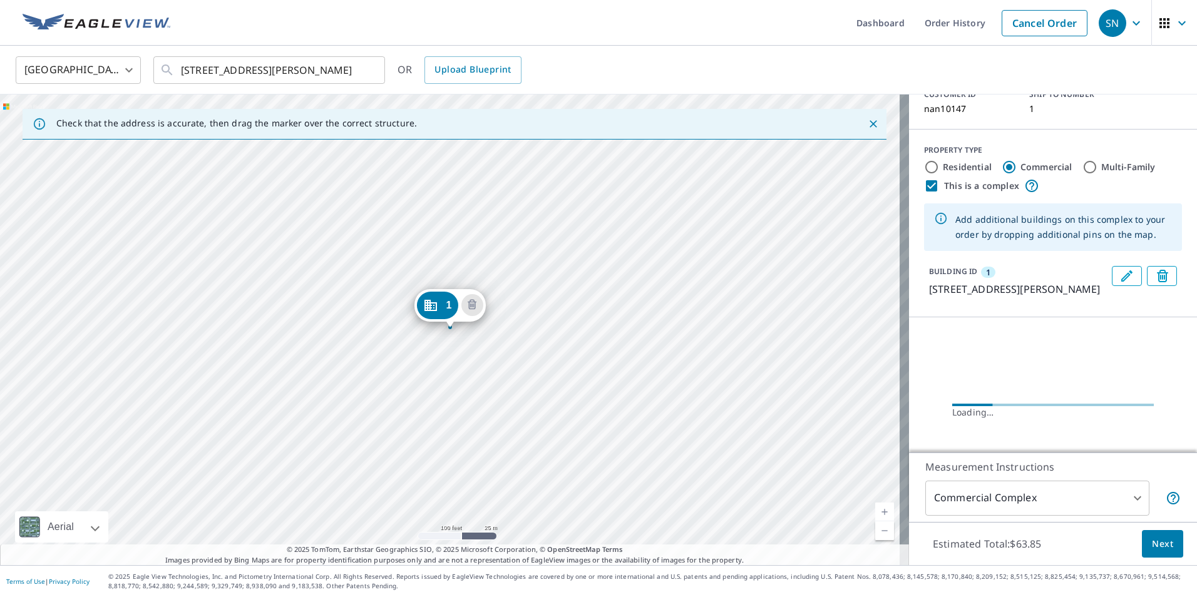
click at [416, 292] on div "1 6 Carter Ln Plantsville, CT 06479" at bounding box center [449, 308] width 71 height 39
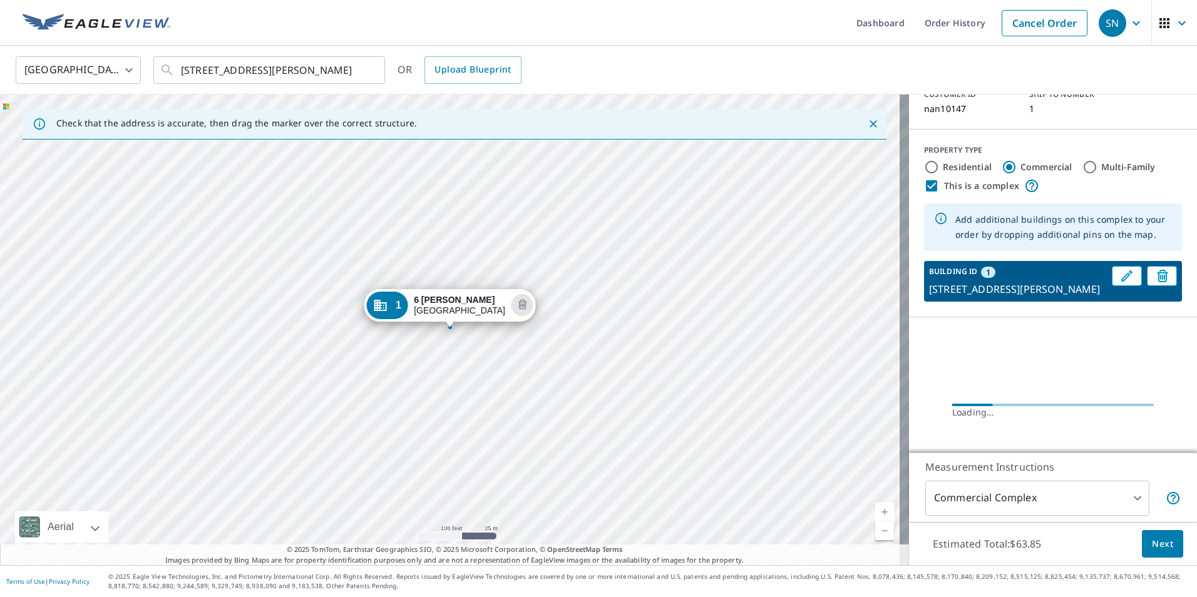
scroll to position [18, 0]
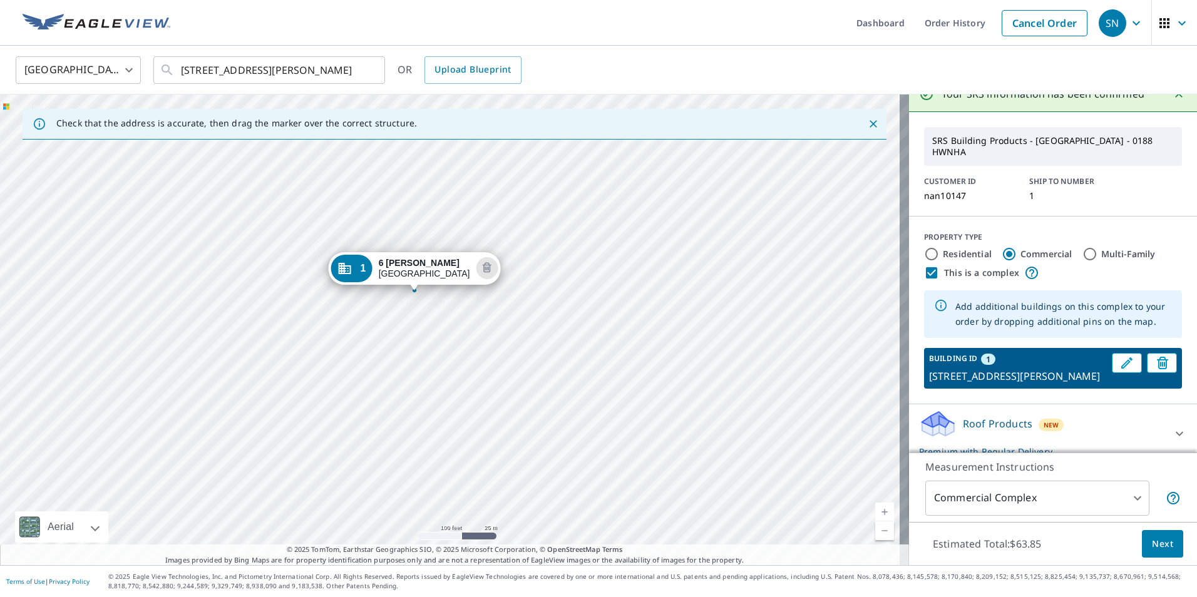
drag, startPoint x: 447, startPoint y: 307, endPoint x: 411, endPoint y: 270, distance: 51.4
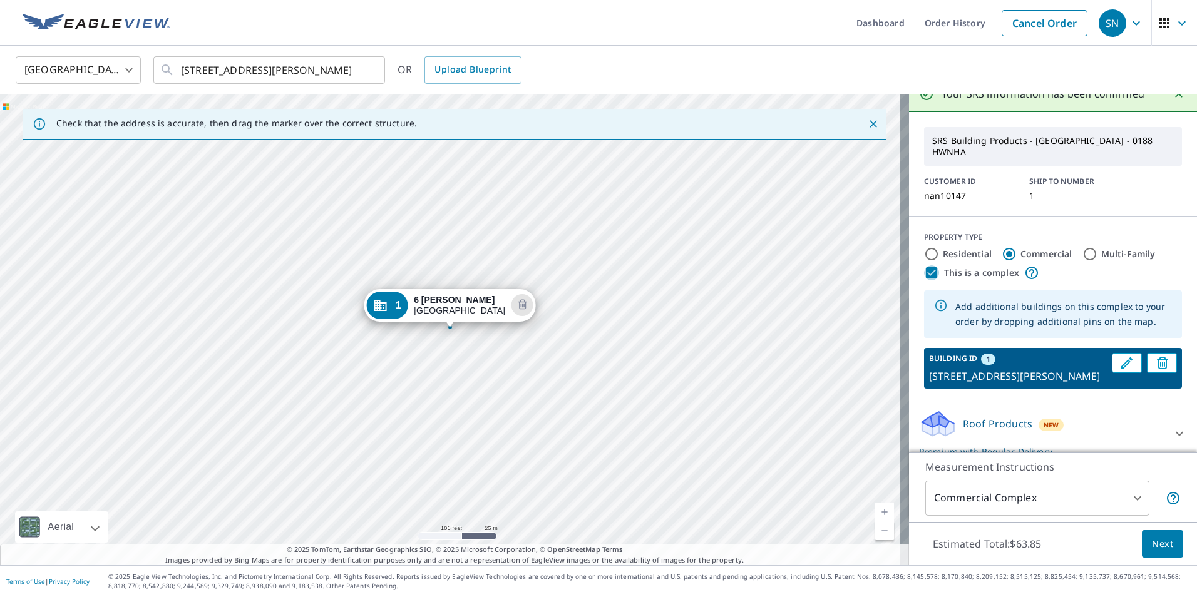
click at [924, 265] on input "This is a complex" at bounding box center [931, 272] width 15 height 15
checkbox input "false"
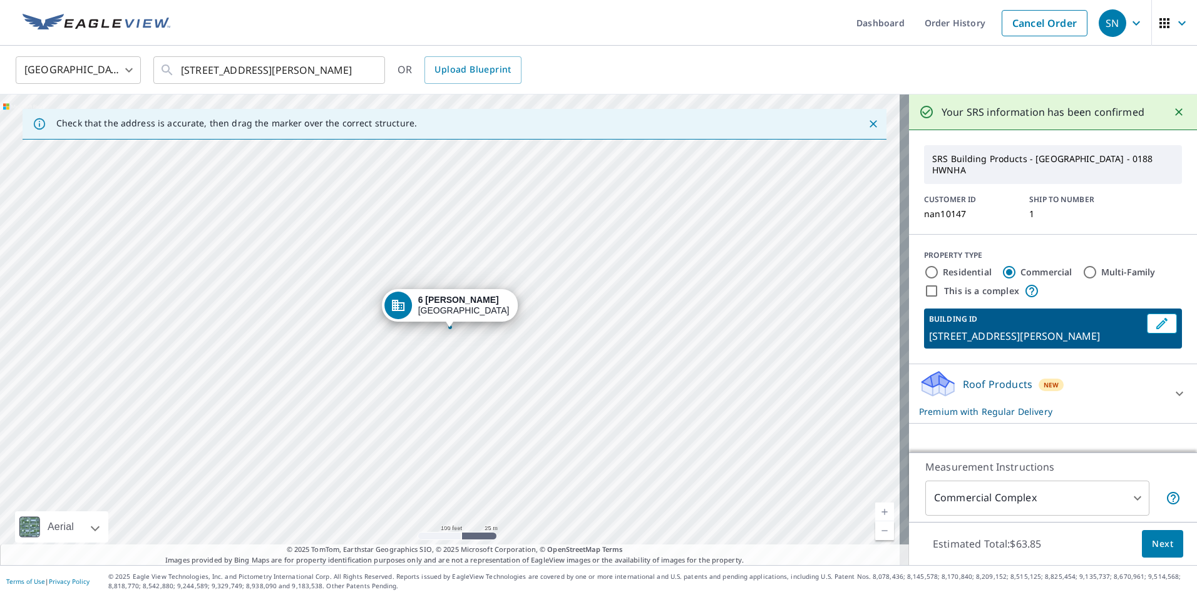
click at [1157, 543] on span "Next" at bounding box center [1162, 544] width 21 height 16
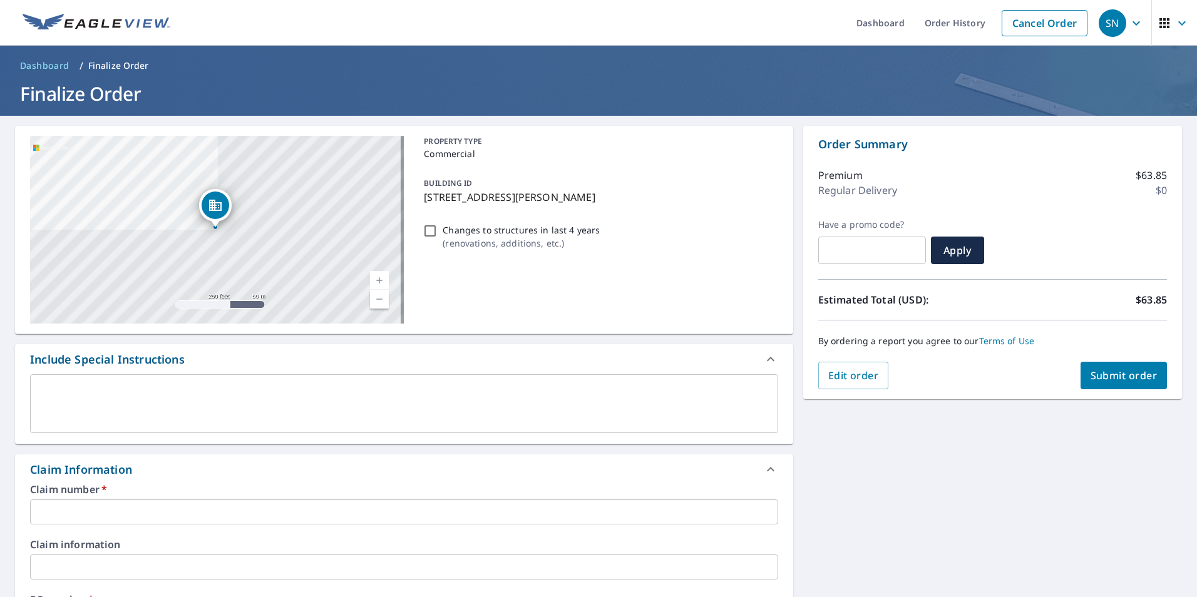
drag, startPoint x: 576, startPoint y: 193, endPoint x: 420, endPoint y: 192, distance: 156.5
click at [420, 192] on div "BUILDING ID [STREET_ADDRESS][PERSON_NAME]" at bounding box center [598, 189] width 359 height 39
checkbox input "true"
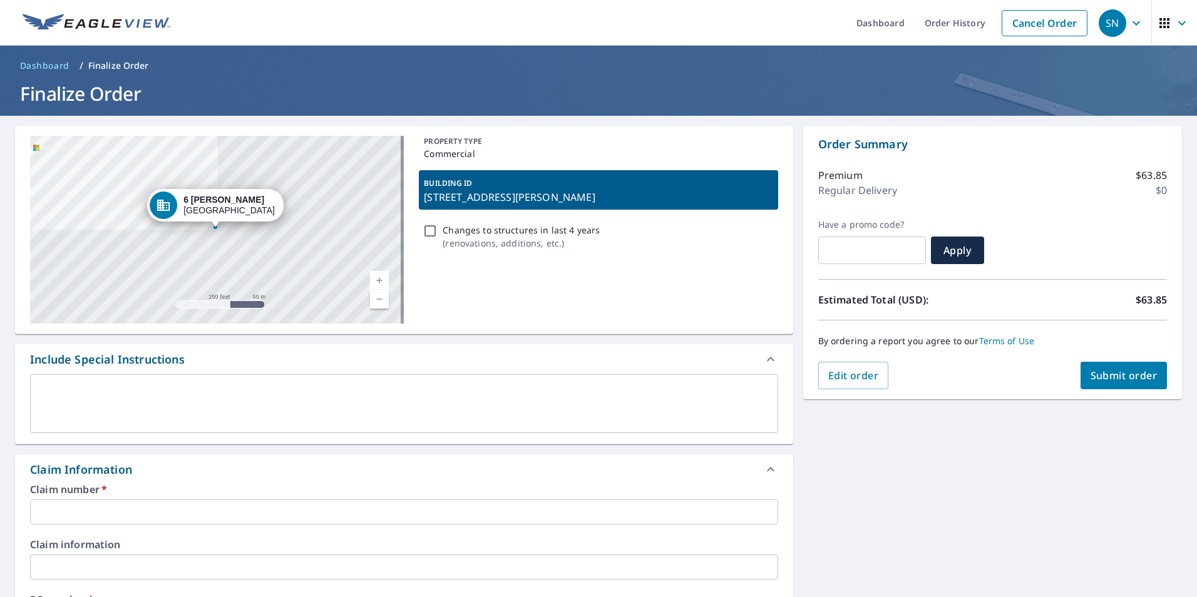
copy p "[STREET_ADDRESS][PERSON_NAME]"
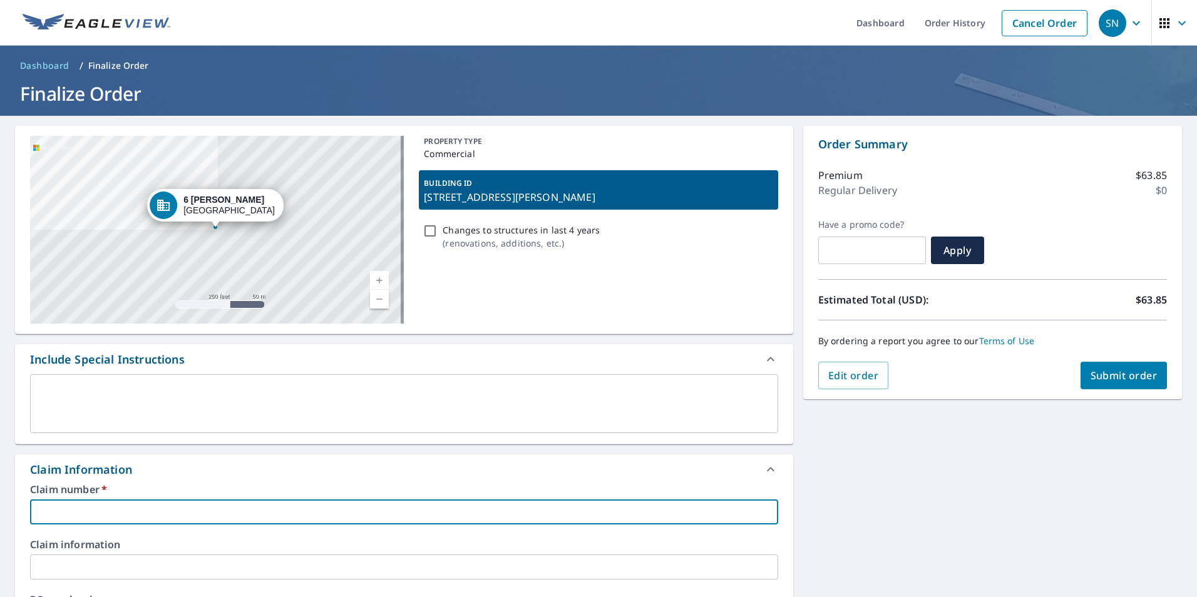
click at [185, 505] on input "text" at bounding box center [404, 512] width 748 height 25
paste input "[STREET_ADDRESS][PERSON_NAME]"
type input "[STREET_ADDRESS][PERSON_NAME]"
checkbox input "true"
click at [165, 511] on input "[STREET_ADDRESS][PERSON_NAME]" at bounding box center [404, 512] width 748 height 25
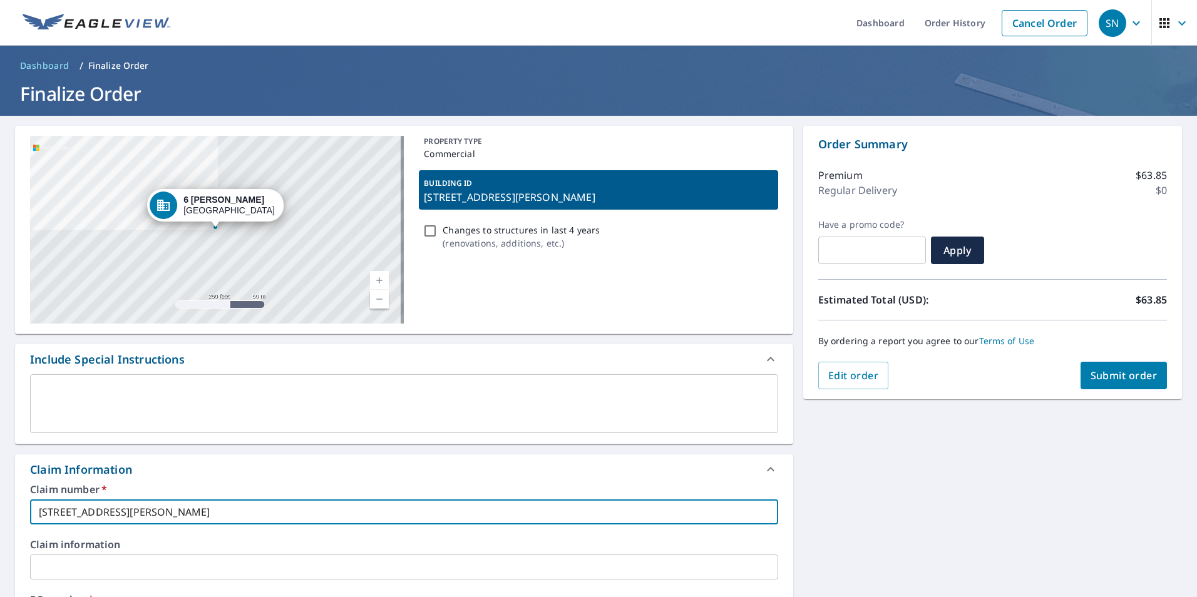
type input "[STREET_ADDRESS][PERSON_NAME]"
checkbox input "true"
type input "[STREET_ADDRESS][PERSON_NAME]"
checkbox input "true"
type input "[STREET_ADDRESS][PERSON_NAME]"
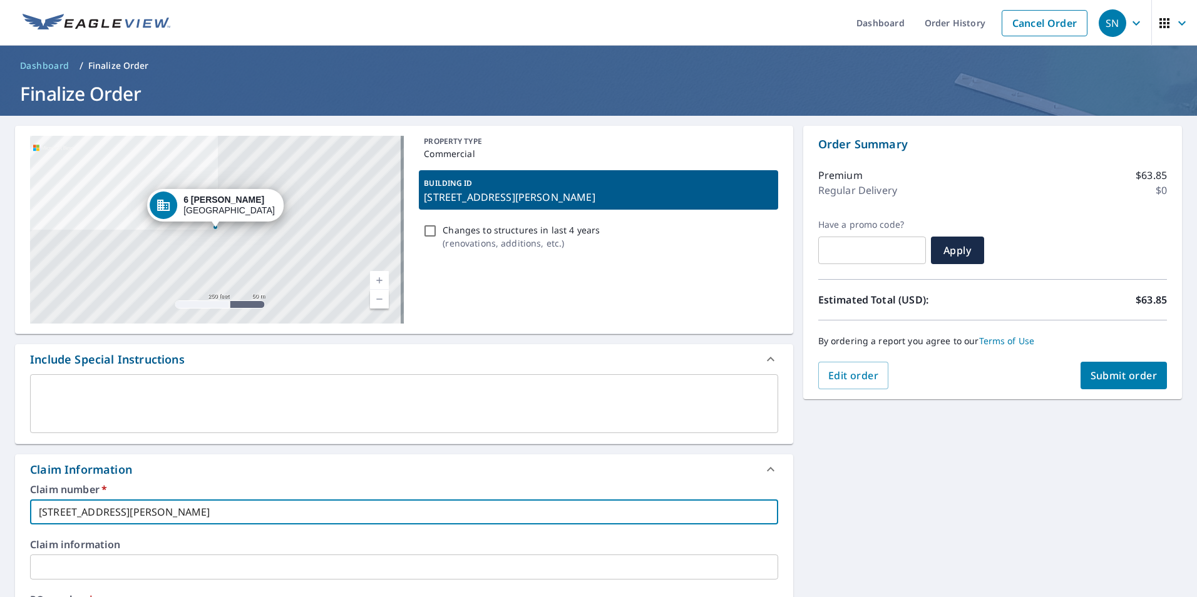
checkbox input "true"
drag, startPoint x: 225, startPoint y: 511, endPoint x: 34, endPoint y: 501, distance: 191.8
click at [34, 501] on input "[STREET_ADDRESS][PERSON_NAME]" at bounding box center [404, 512] width 748 height 25
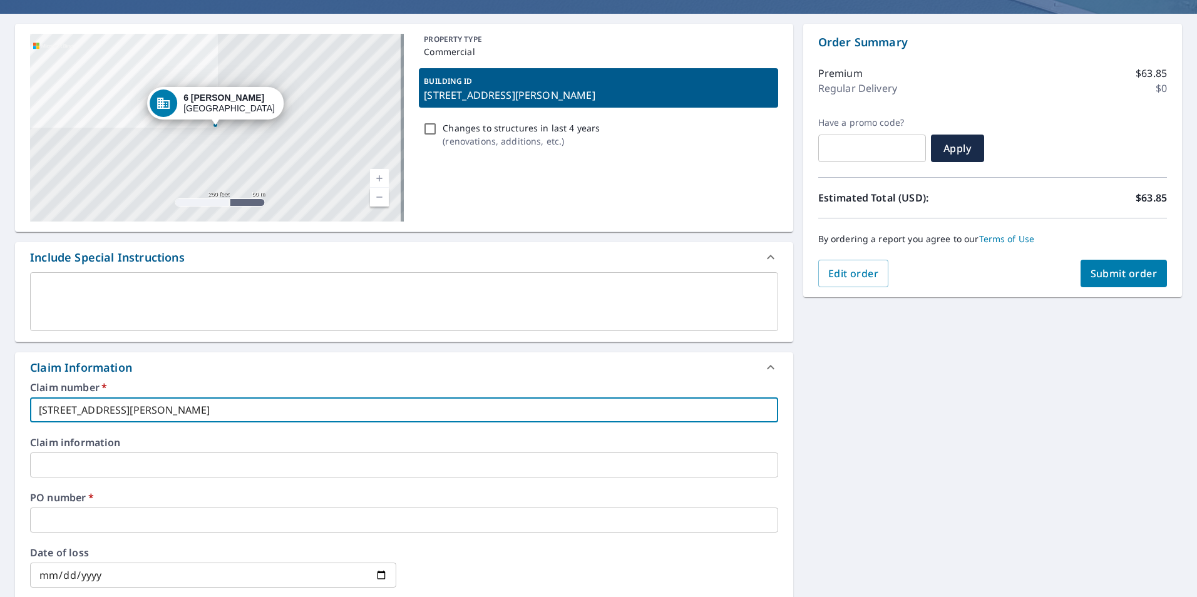
scroll to position [250, 0]
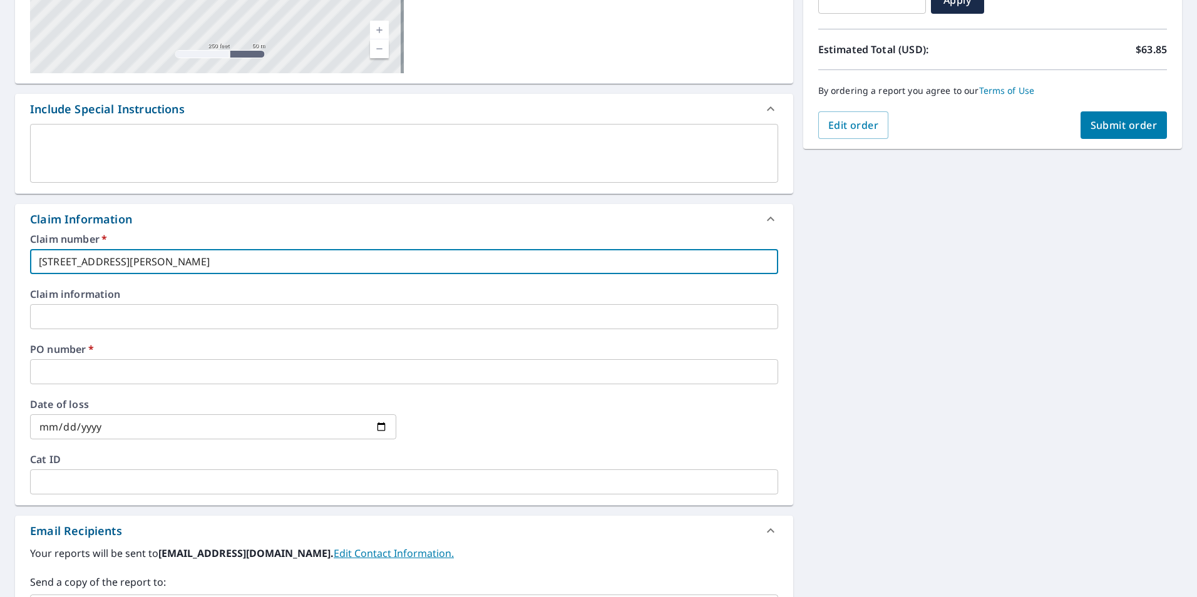
type input "[STREET_ADDRESS][PERSON_NAME]"
click at [150, 374] on input "text" at bounding box center [404, 371] width 748 height 25
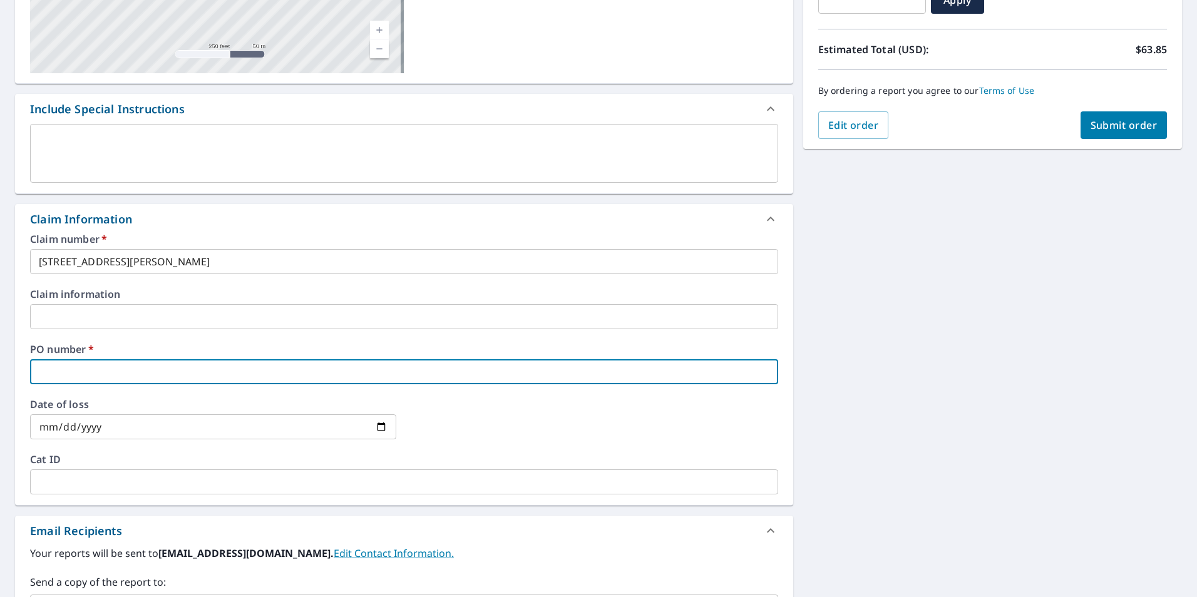
paste input "[STREET_ADDRESS][PERSON_NAME]"
type input "[STREET_ADDRESS][PERSON_NAME]"
checkbox input "true"
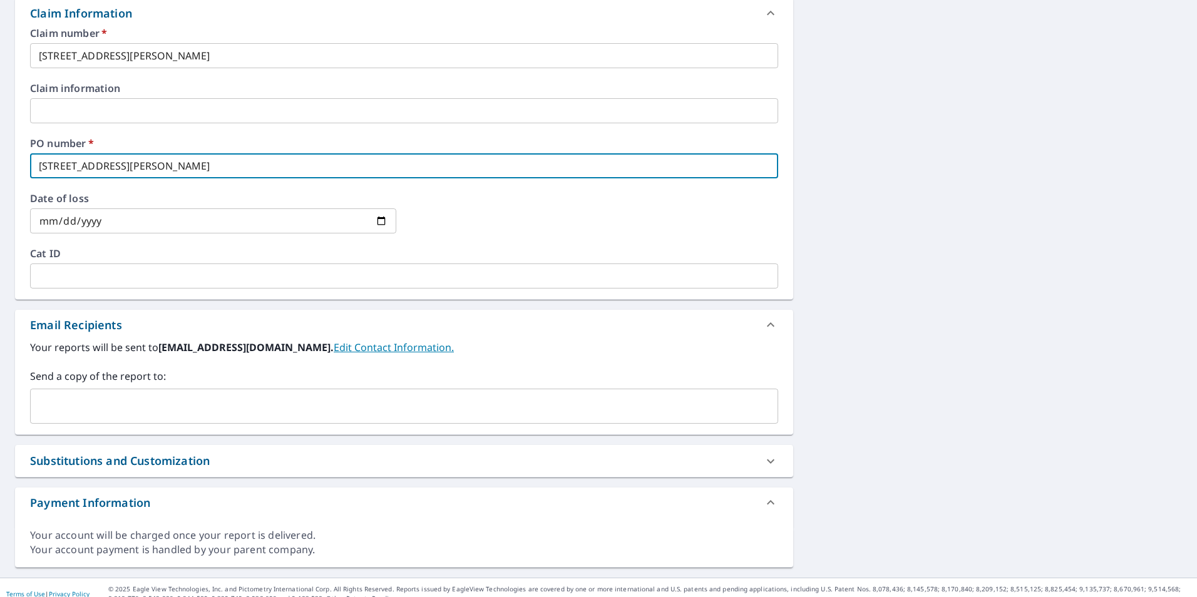
scroll to position [469, 0]
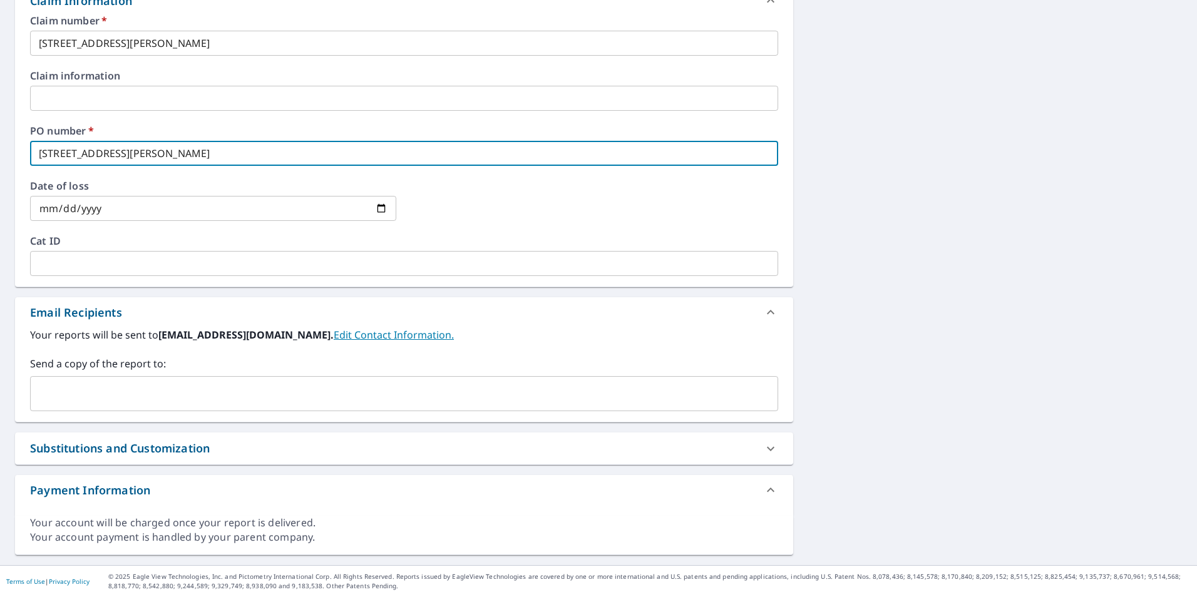
type input "[STREET_ADDRESS][PERSON_NAME]"
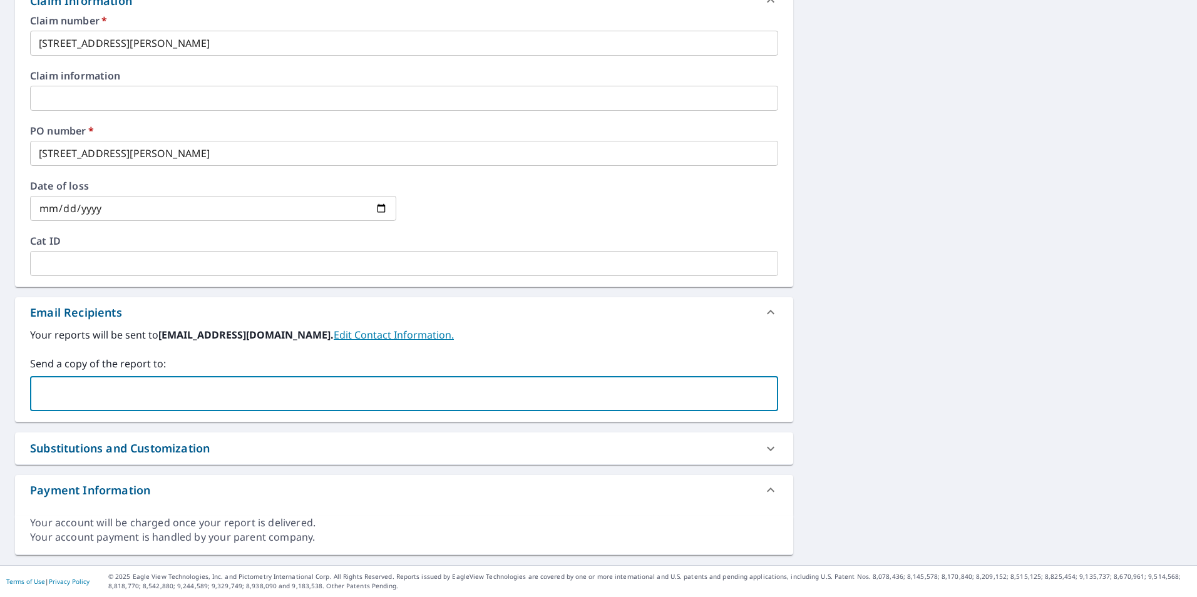
click at [193, 396] on input "text" at bounding box center [395, 394] width 718 height 24
type input "ROY.HEMOND@SRSBUILDINGPRODUCTS.COM"
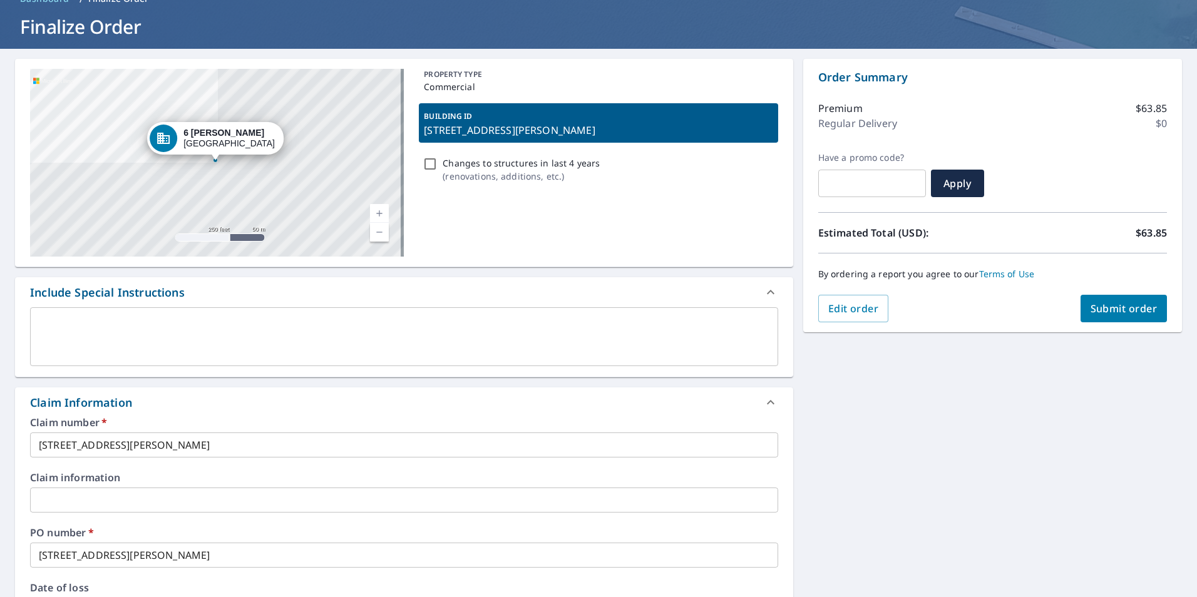
scroll to position [0, 0]
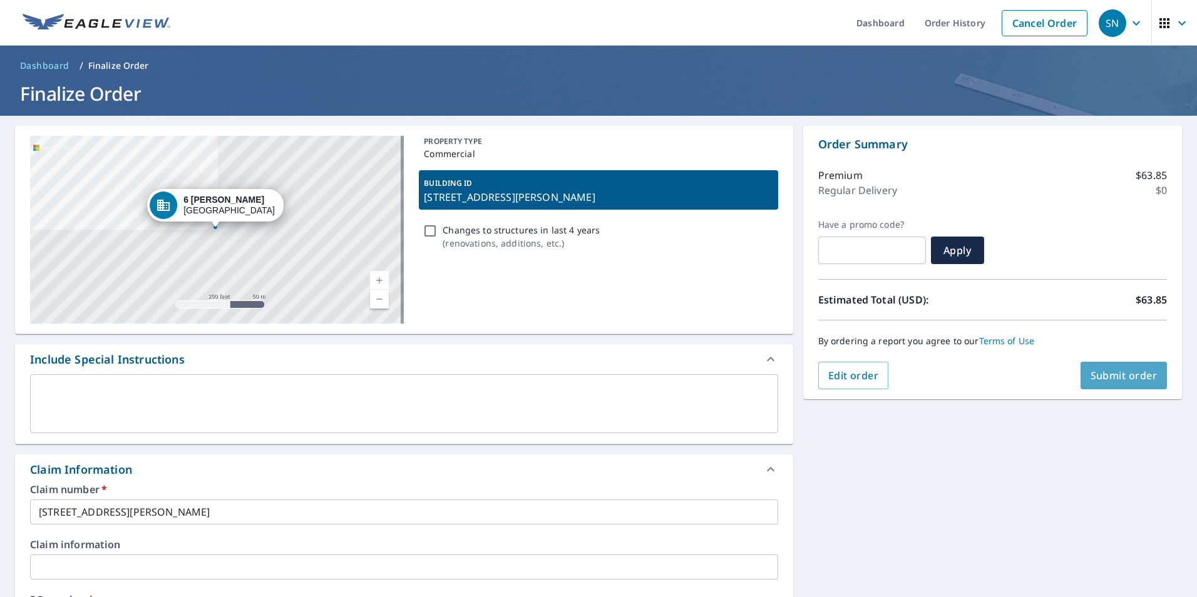
click at [1120, 373] on span "Submit order" at bounding box center [1123, 376] width 67 height 14
checkbox input "true"
